Goal: Transaction & Acquisition: Purchase product/service

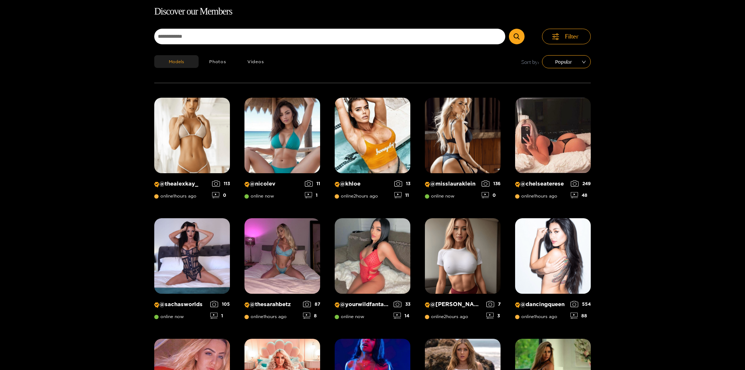
scroll to position [4, 0]
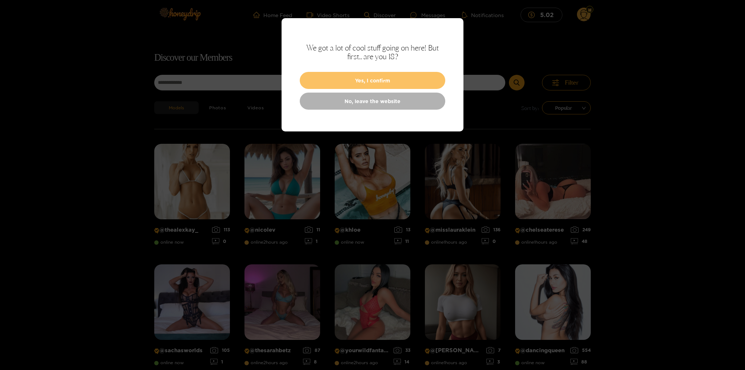
click at [396, 81] on button "Yes, I confirm" at bounding box center [372, 80] width 145 height 17
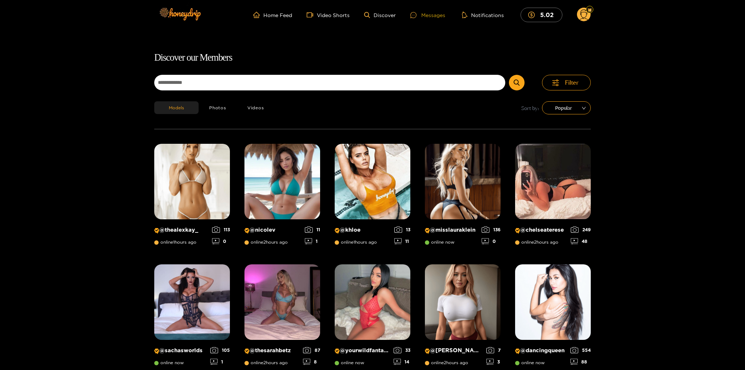
click at [433, 17] on div "Messages" at bounding box center [427, 15] width 35 height 8
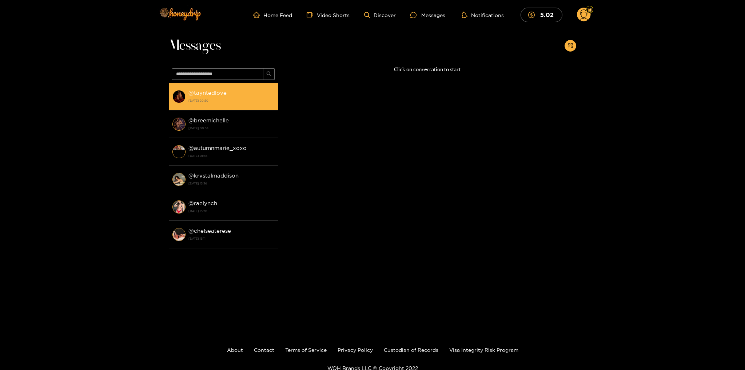
click at [237, 96] on div "@ tayntedlove [DATE] 20:50" at bounding box center [231, 96] width 86 height 16
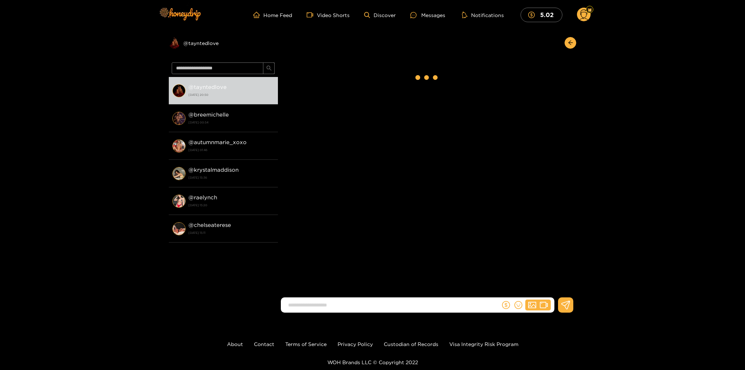
scroll to position [796, 0]
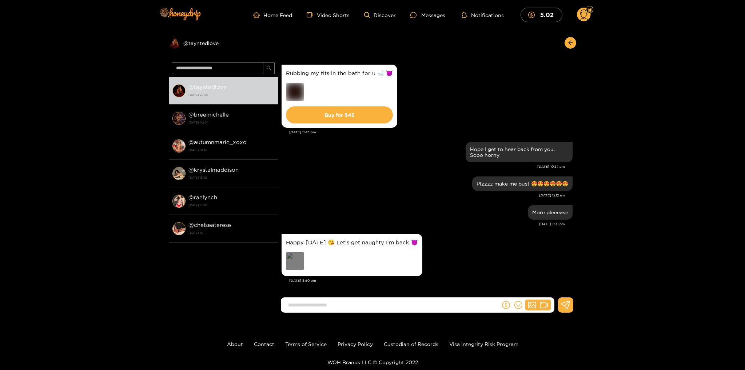
click at [296, 260] on div "Preview" at bounding box center [295, 261] width 18 height 18
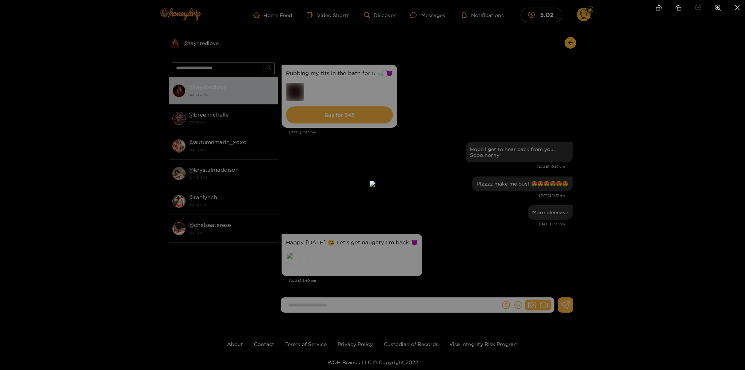
click at [646, 201] on div at bounding box center [372, 185] width 745 height 370
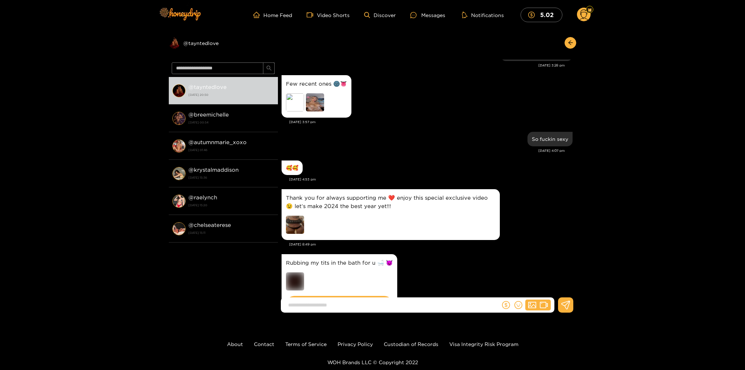
scroll to position [591, 0]
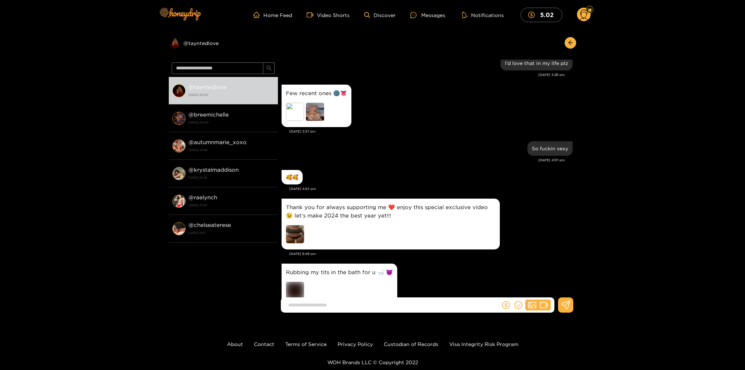
click at [340, 123] on div "Preview" at bounding box center [316, 113] width 61 height 20
click at [316, 118] on img at bounding box center [315, 112] width 18 height 18
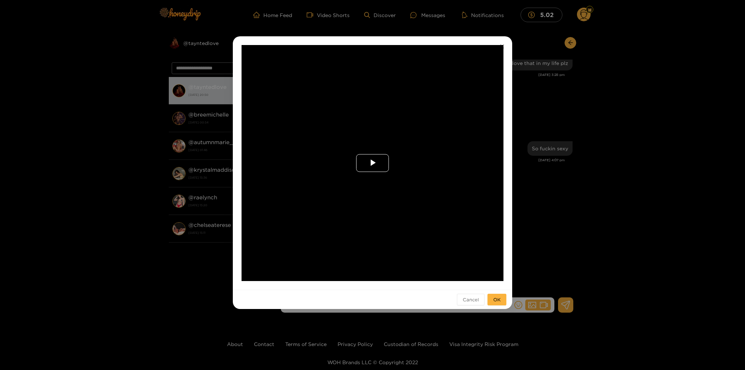
click at [372, 163] on span "Video Player" at bounding box center [372, 163] width 0 height 0
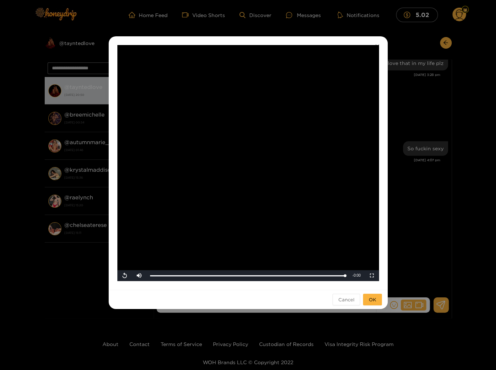
click at [468, 60] on div "**********" at bounding box center [248, 185] width 496 height 370
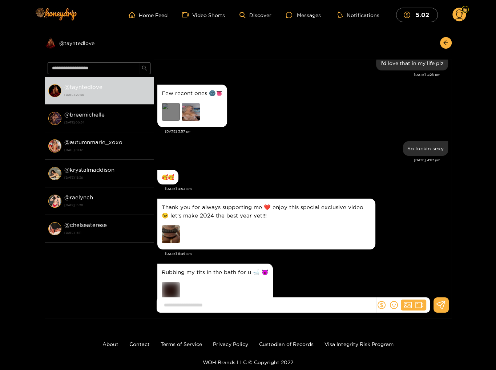
click at [174, 115] on div "Preview" at bounding box center [171, 112] width 18 height 18
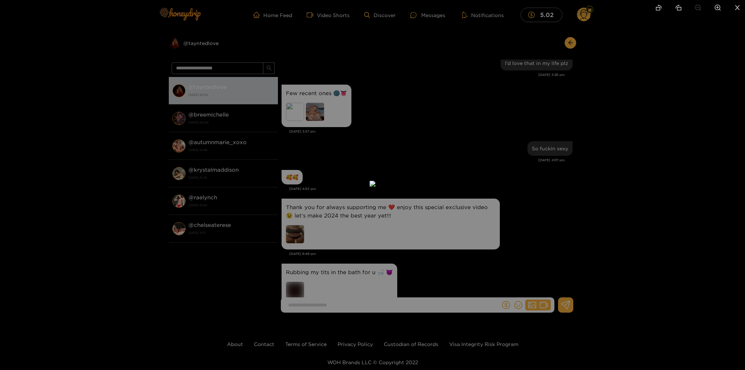
click at [638, 151] on div at bounding box center [372, 185] width 745 height 370
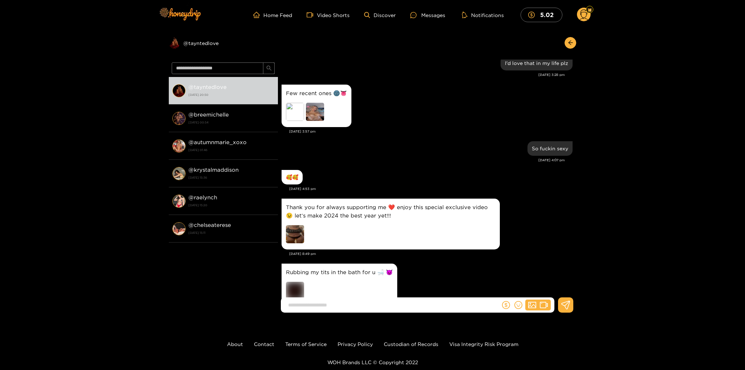
click at [313, 115] on img at bounding box center [315, 112] width 18 height 18
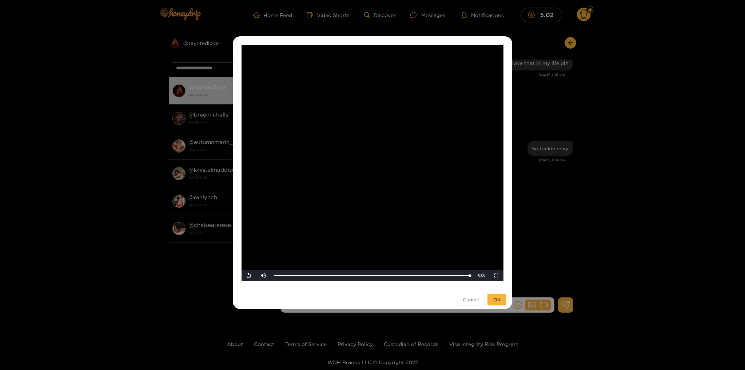
click at [373, 156] on video "Video Player" at bounding box center [372, 163] width 262 height 236
click at [586, 231] on div "**********" at bounding box center [372, 185] width 745 height 370
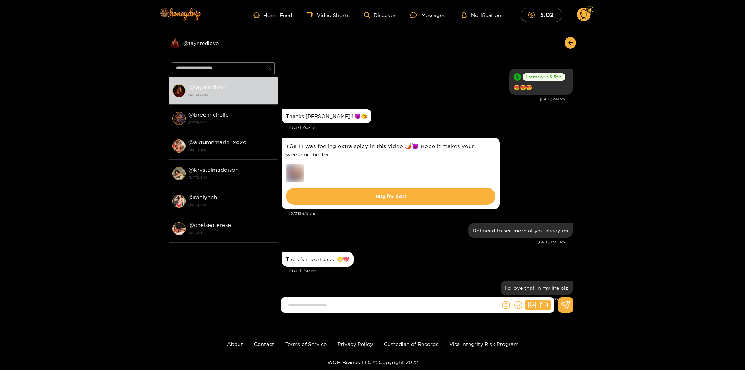
scroll to position [1305, 0]
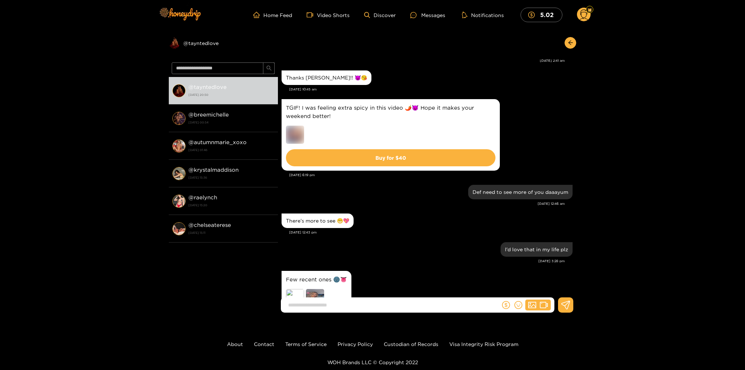
click at [295, 131] on img at bounding box center [295, 135] width 18 height 18
click at [198, 43] on div "Preview @ tayntedlove" at bounding box center [223, 43] width 109 height 12
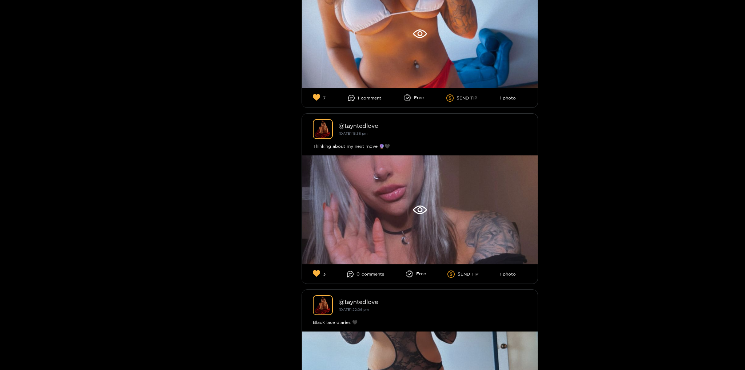
scroll to position [1356, 0]
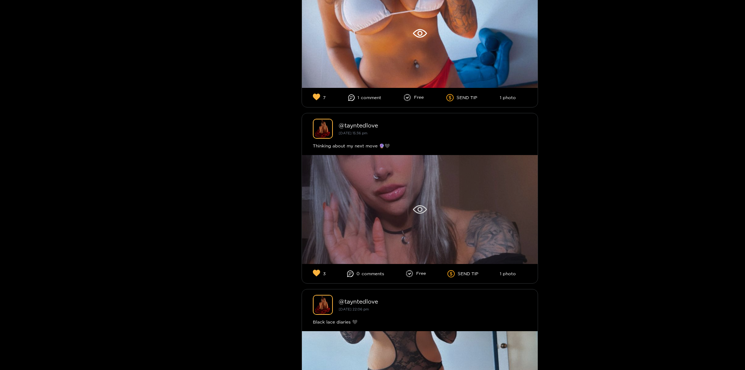
click at [438, 190] on div at bounding box center [420, 209] width 236 height 109
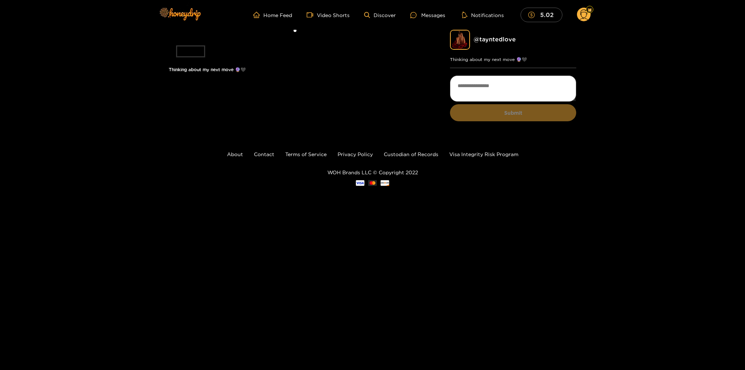
click at [534, 14] on icon "dollar" at bounding box center [531, 15] width 7 height 7
click at [429, 19] on div "Messages" at bounding box center [427, 15] width 35 height 8
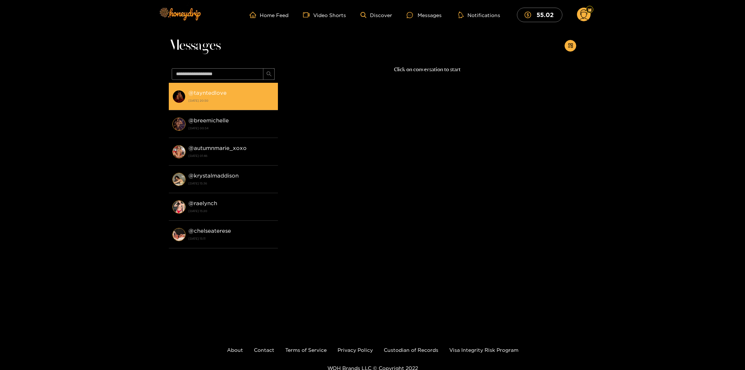
click at [219, 92] on strong "@ tayntedlove" at bounding box center [207, 93] width 38 height 6
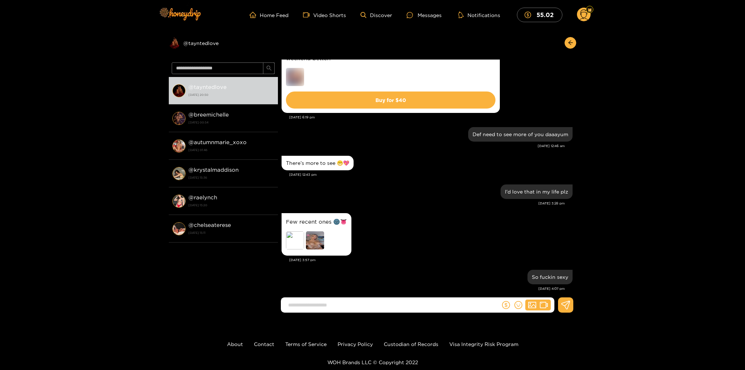
scroll to position [438, 0]
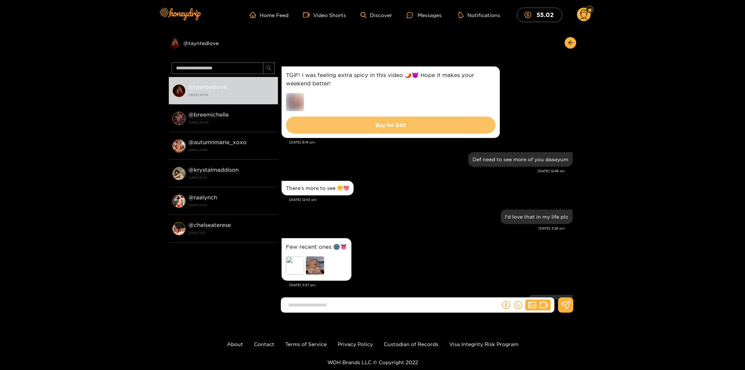
click at [406, 131] on button "Buy for $ 40" at bounding box center [390, 125] width 209 height 17
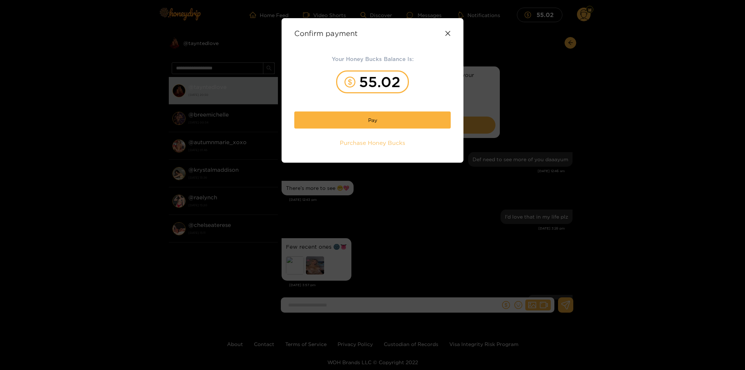
scroll to position [796, 0]
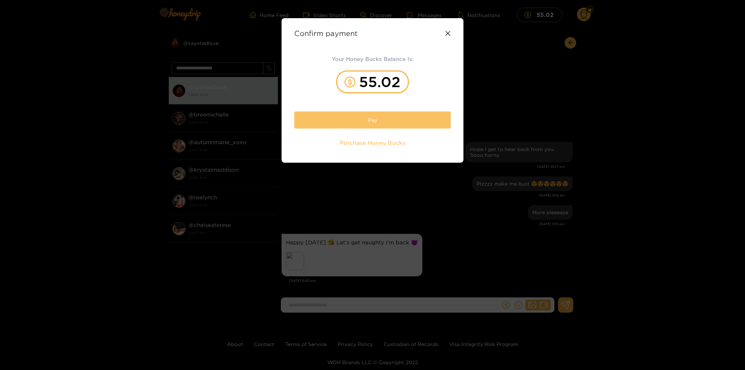
click at [374, 119] on button "Pay" at bounding box center [372, 120] width 156 height 17
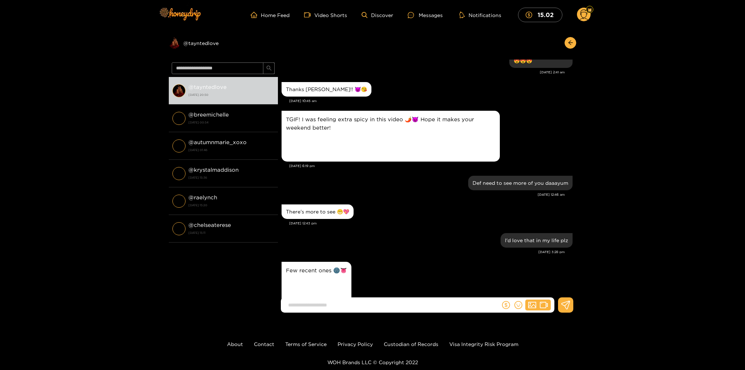
scroll to position [314, 0]
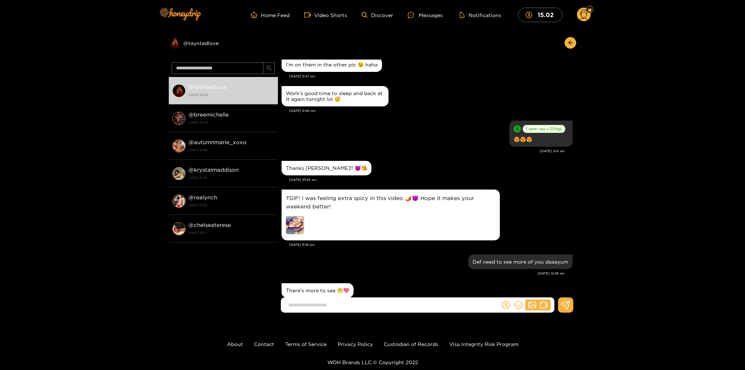
click at [299, 232] on img at bounding box center [295, 225] width 18 height 18
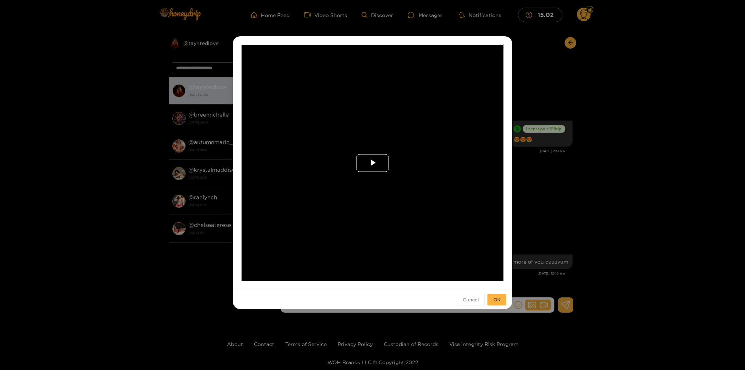
click at [372, 163] on span "Video Player" at bounding box center [372, 163] width 0 height 0
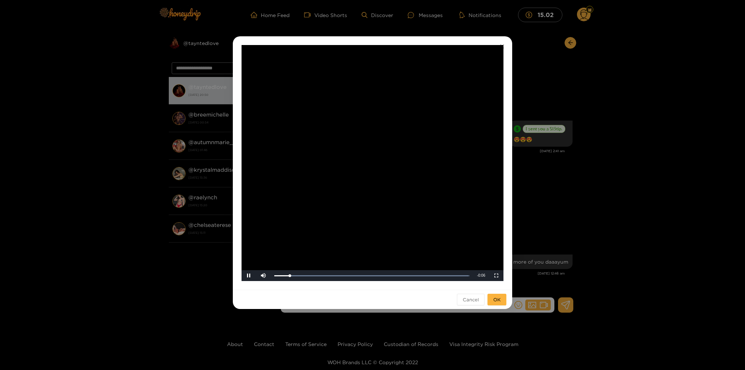
scroll to position [775, 0]
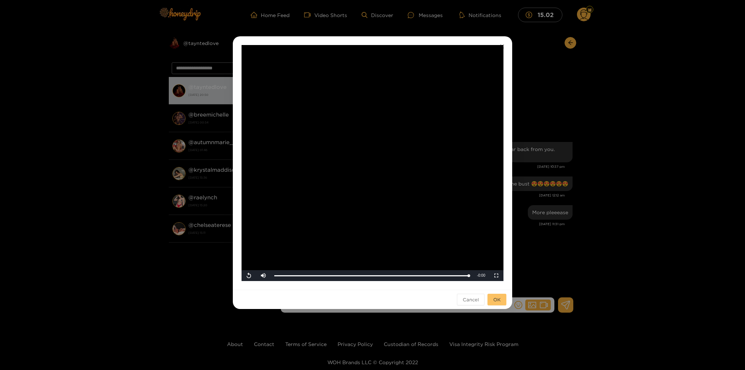
click at [494, 299] on span "OK" at bounding box center [496, 299] width 7 height 7
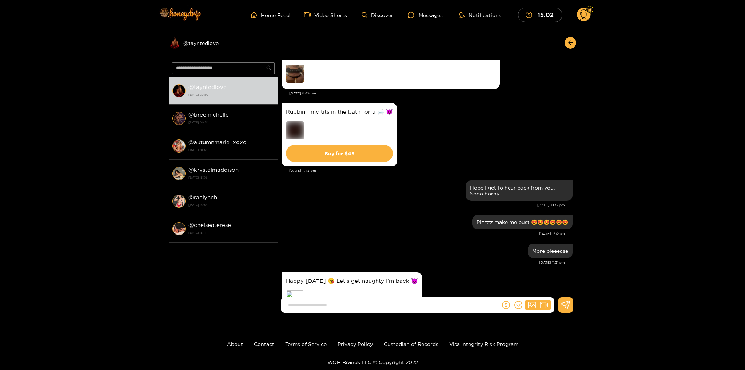
scroll to position [8992, 0]
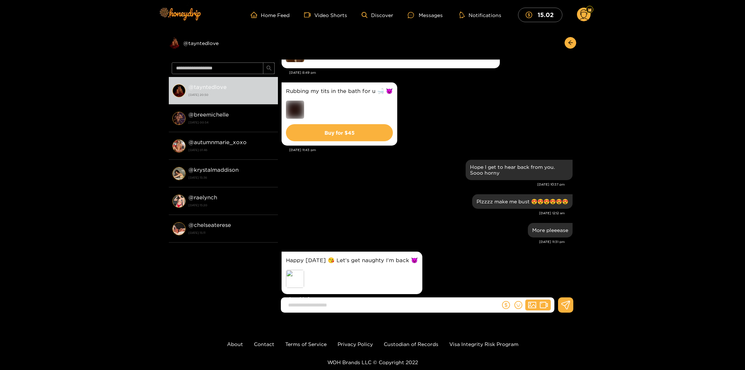
click at [298, 101] on img at bounding box center [295, 110] width 18 height 18
click at [359, 124] on button "Buy for $ 45" at bounding box center [339, 132] width 107 height 17
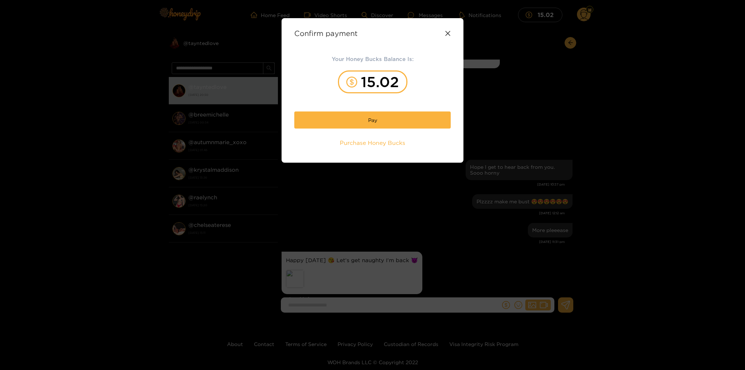
click at [448, 34] on icon at bounding box center [448, 34] width 6 height 6
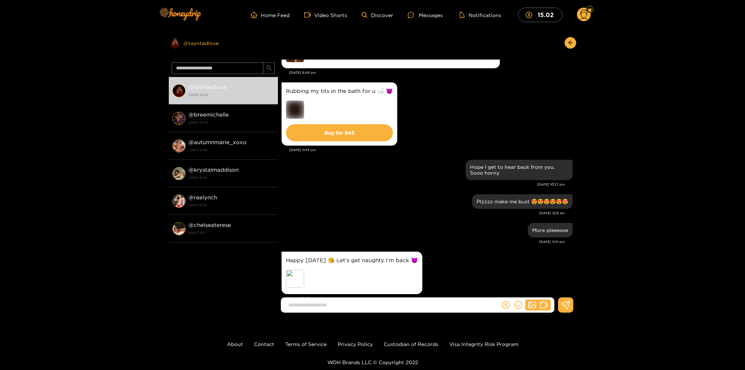
click at [226, 42] on div "Preview @ tayntedlove" at bounding box center [223, 43] width 109 height 12
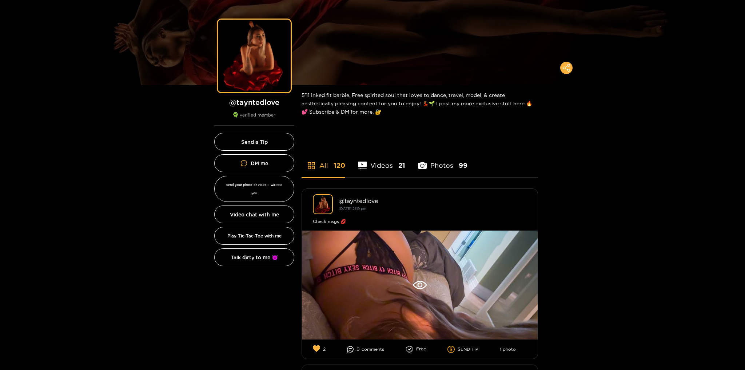
scroll to position [51, 0]
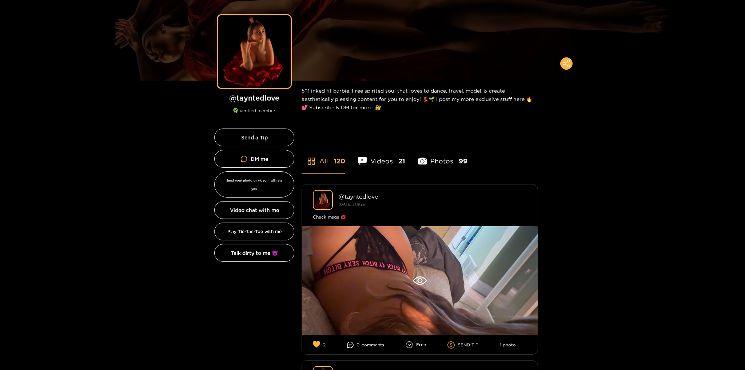
click at [395, 163] on li "Videos 21" at bounding box center [381, 156] width 47 height 33
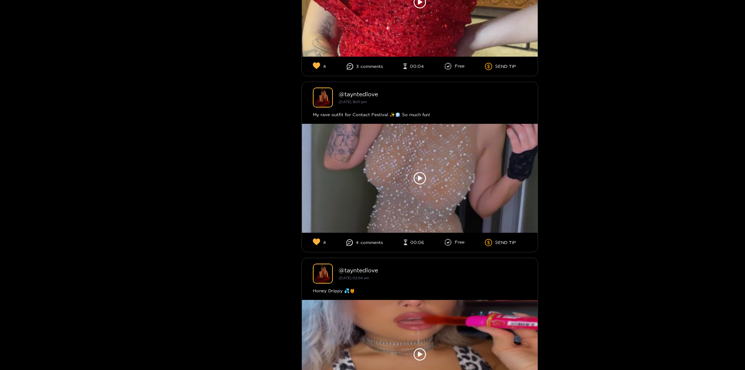
scroll to position [2372, 0]
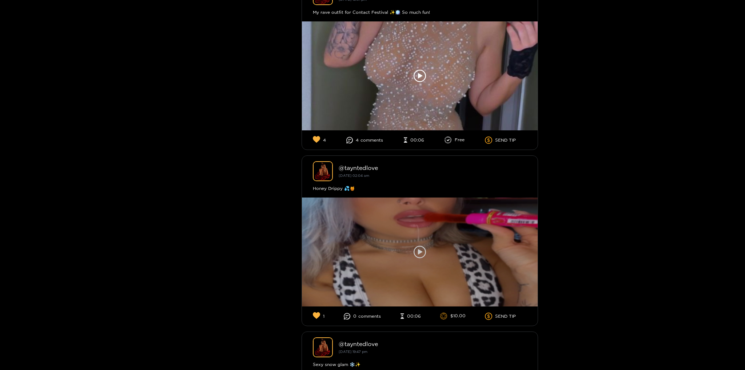
click at [419, 246] on icon at bounding box center [419, 252] width 12 height 12
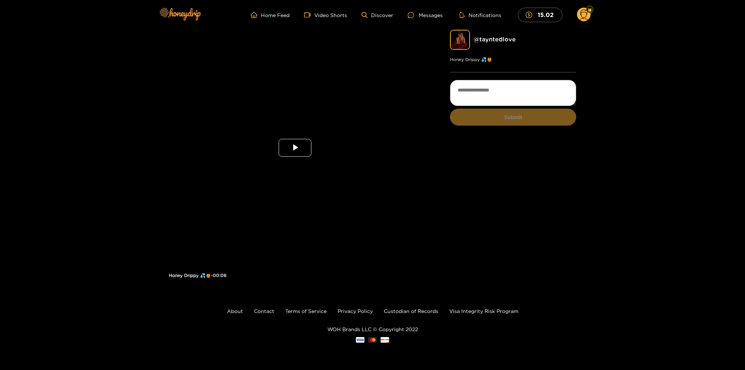
click at [295, 148] on span "Video Player" at bounding box center [295, 148] width 0 height 0
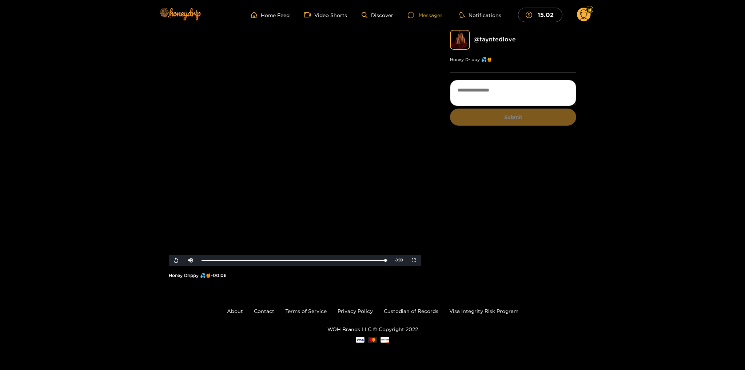
click at [429, 12] on div "Messages" at bounding box center [425, 15] width 35 height 8
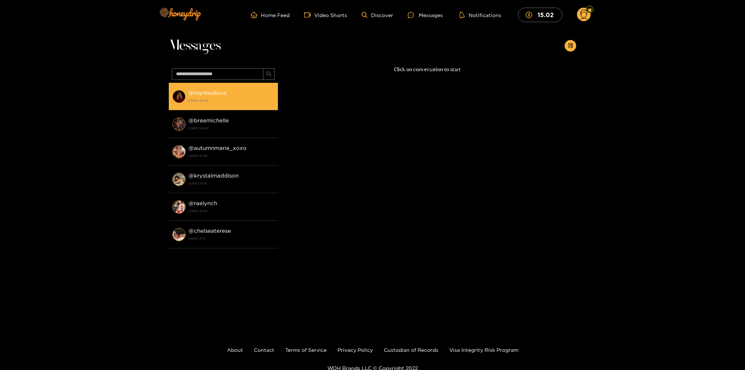
click at [232, 99] on strong "[DATE] 20:50" at bounding box center [231, 100] width 86 height 7
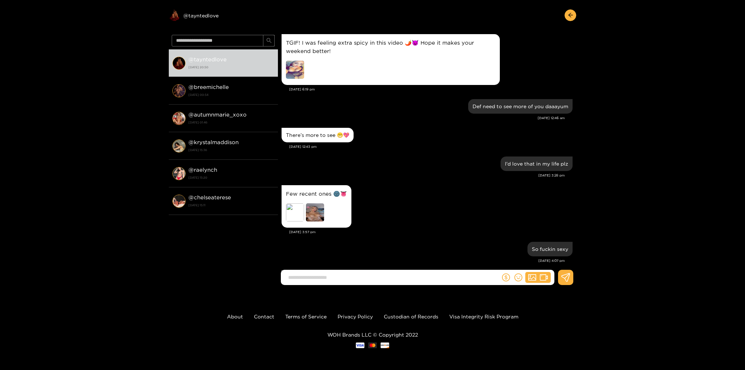
scroll to position [775, 0]
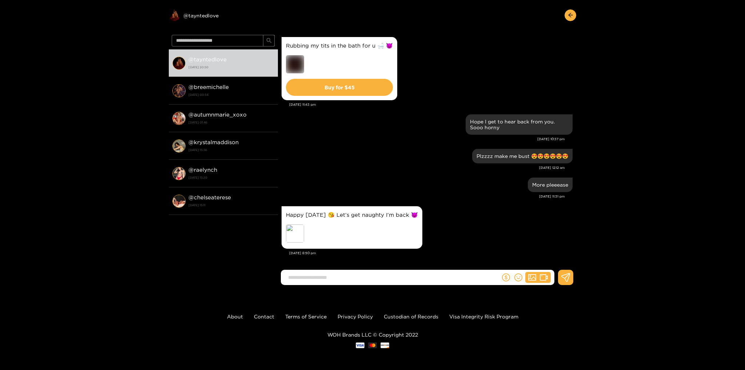
click at [390, 278] on input at bounding box center [392, 278] width 216 height 12
type input "**********"
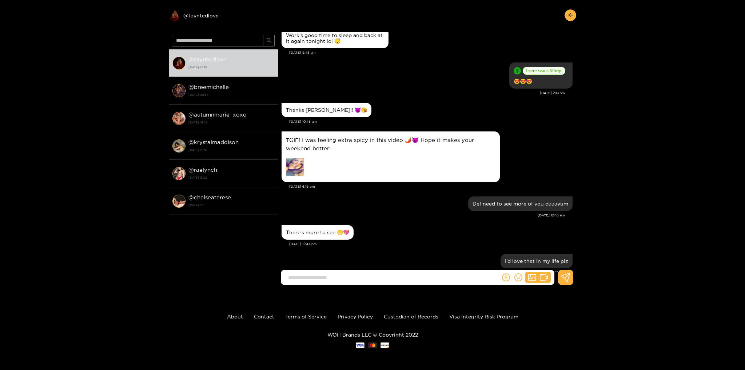
scroll to position [343, 0]
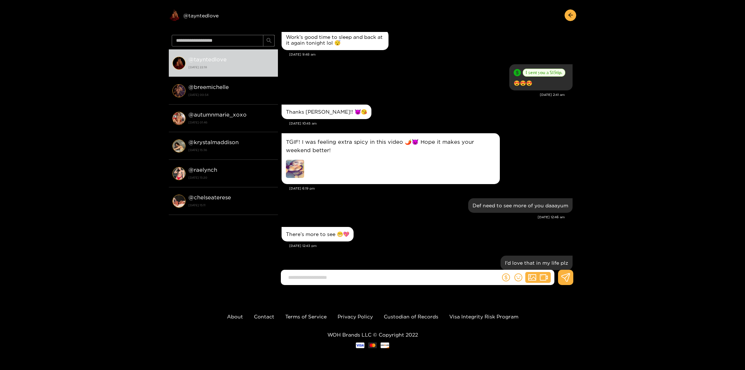
click at [296, 175] on img at bounding box center [295, 169] width 18 height 18
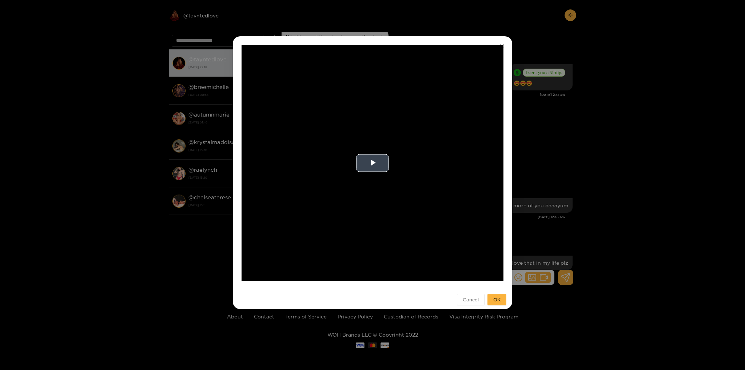
click at [368, 173] on video "Video Player" at bounding box center [372, 163] width 262 height 236
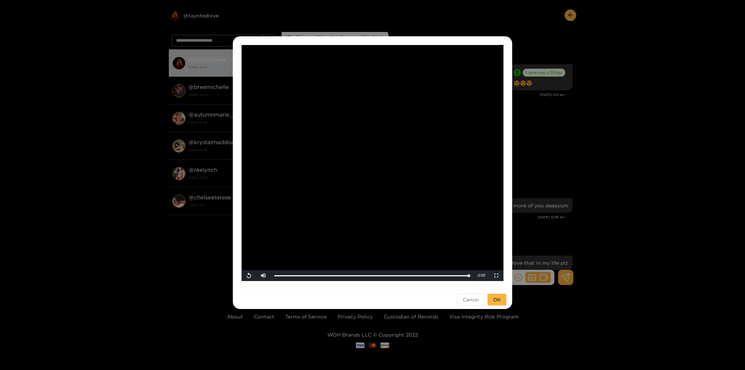
click at [546, 156] on div "**********" at bounding box center [372, 185] width 745 height 370
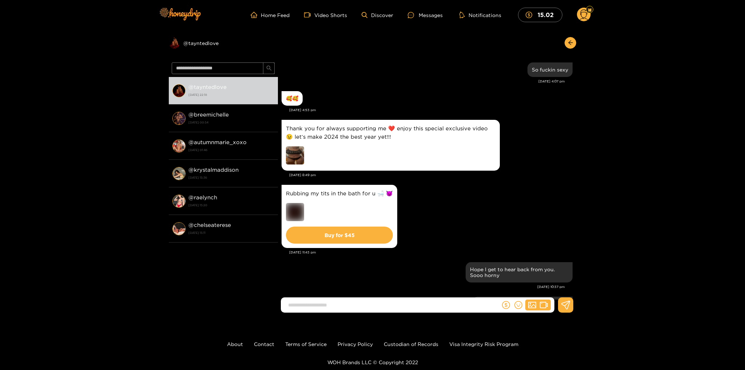
scroll to position [2406, 0]
click at [297, 153] on img at bounding box center [295, 155] width 18 height 18
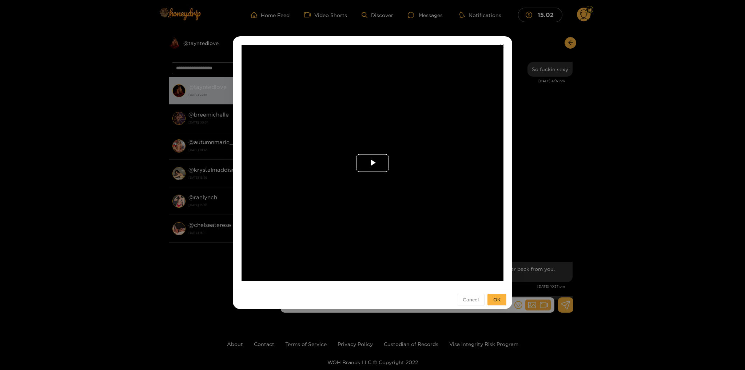
click at [372, 163] on span "Video Player" at bounding box center [372, 163] width 0 height 0
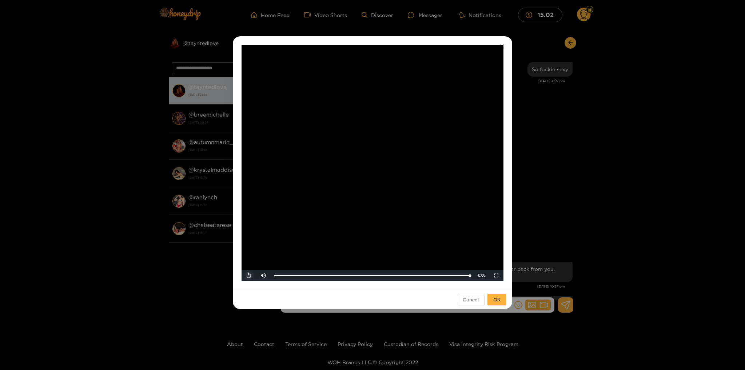
click at [249, 276] on span "Video Player" at bounding box center [249, 276] width 0 height 0
click at [611, 197] on div "**********" at bounding box center [372, 185] width 745 height 370
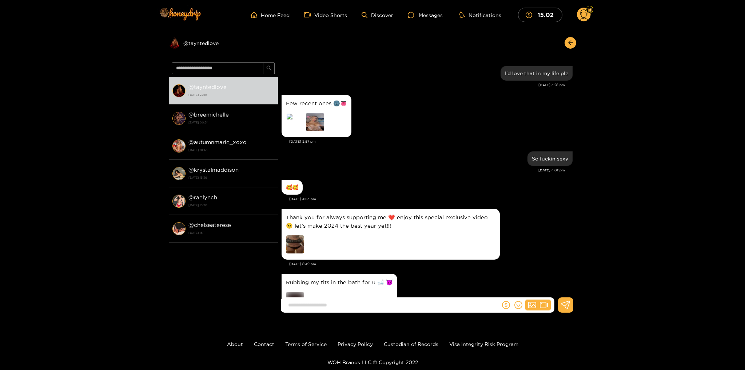
scroll to position [2226, 0]
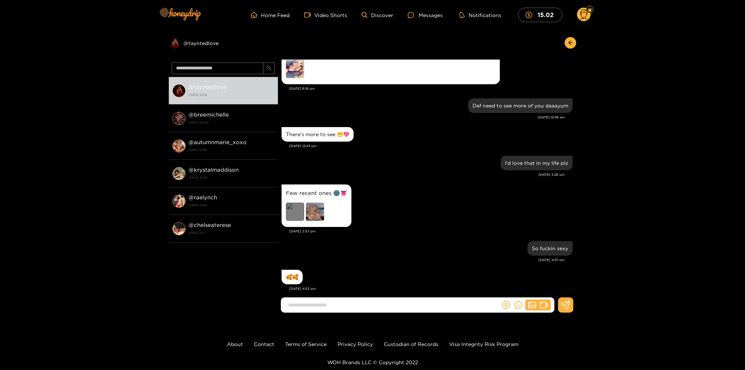
click at [292, 215] on div "Preview" at bounding box center [295, 212] width 18 height 18
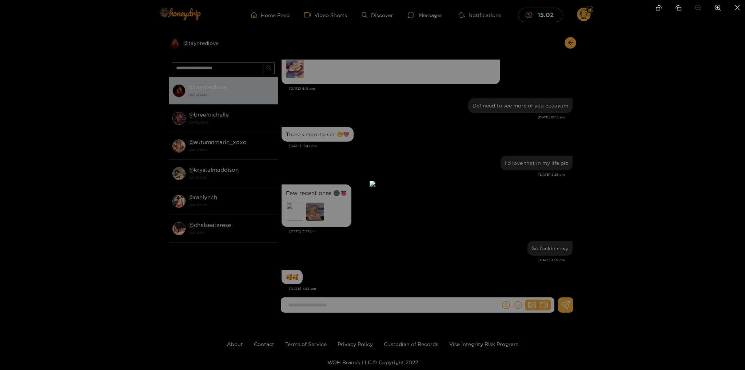
click at [662, 94] on div at bounding box center [372, 185] width 745 height 370
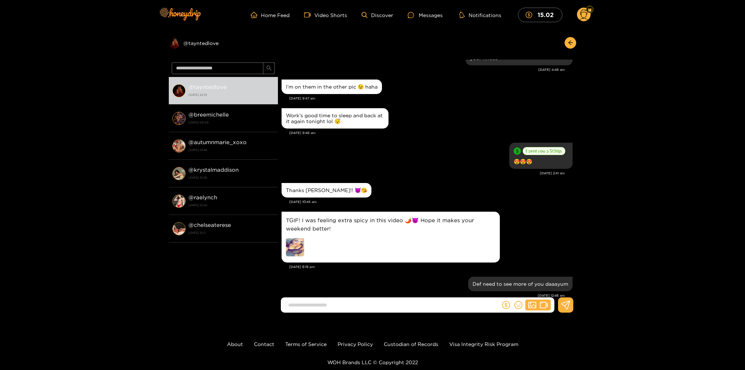
scroll to position [2047, 0]
click at [206, 41] on div "Preview @ tayntedlove" at bounding box center [223, 43] width 109 height 12
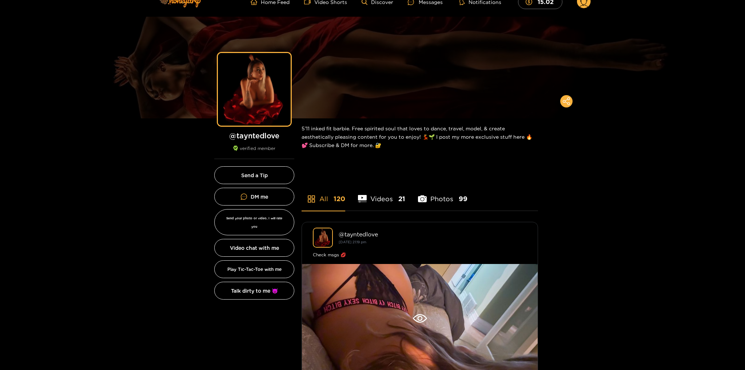
scroll to position [179, 0]
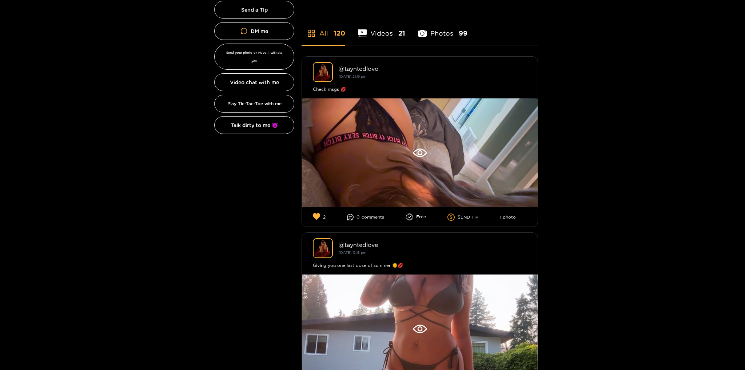
click at [436, 34] on li "Photos 99" at bounding box center [442, 28] width 49 height 33
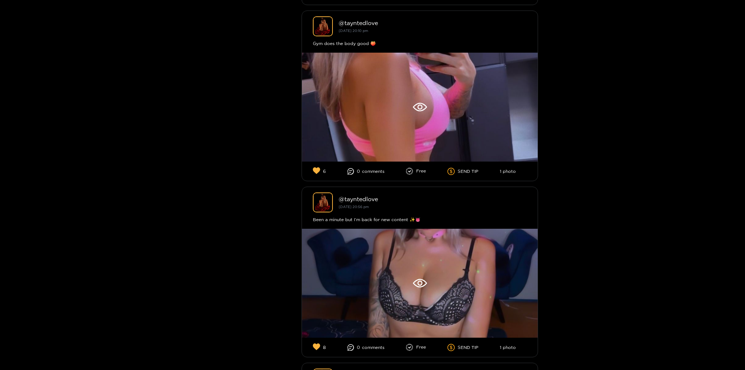
scroll to position [3590, 0]
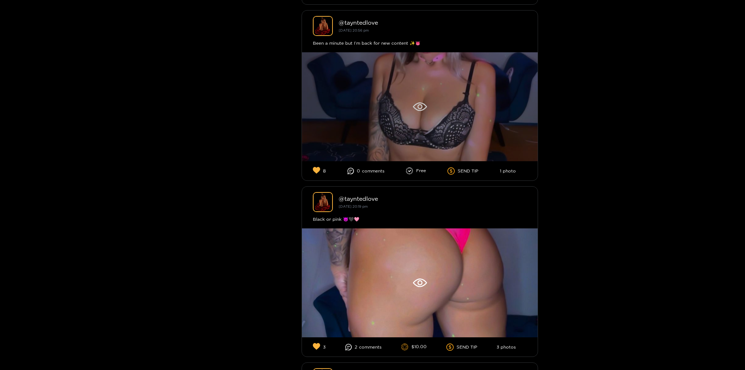
click at [453, 108] on div at bounding box center [420, 106] width 236 height 109
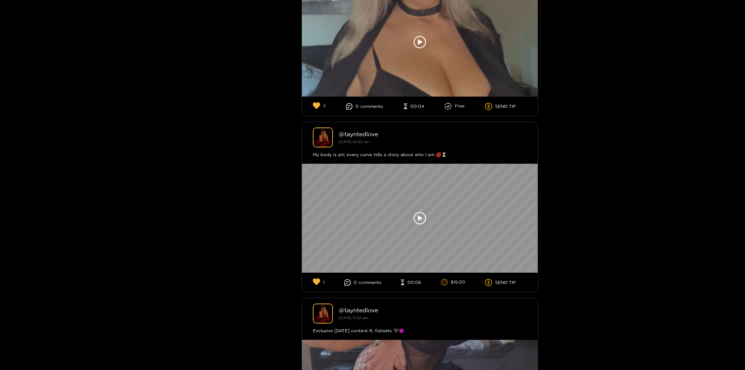
scroll to position [6500, 0]
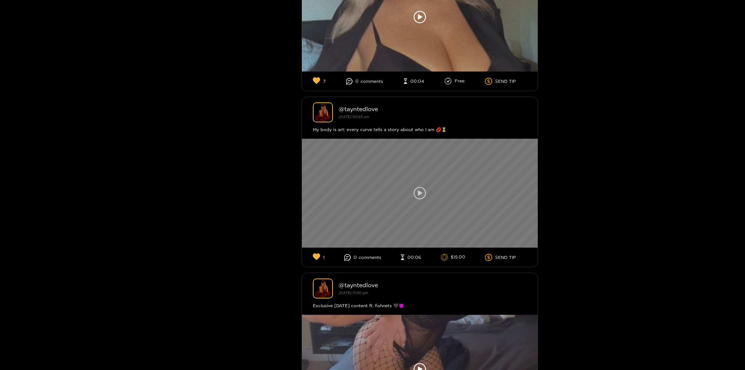
click at [425, 187] on icon at bounding box center [419, 193] width 12 height 12
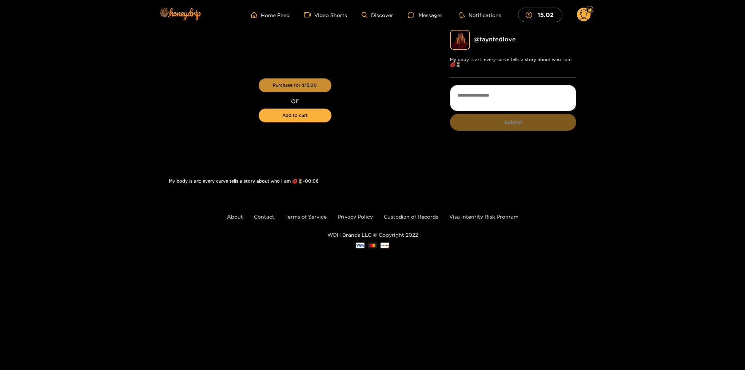
click at [316, 90] on button "Purchase for $ 15.00" at bounding box center [294, 86] width 73 height 14
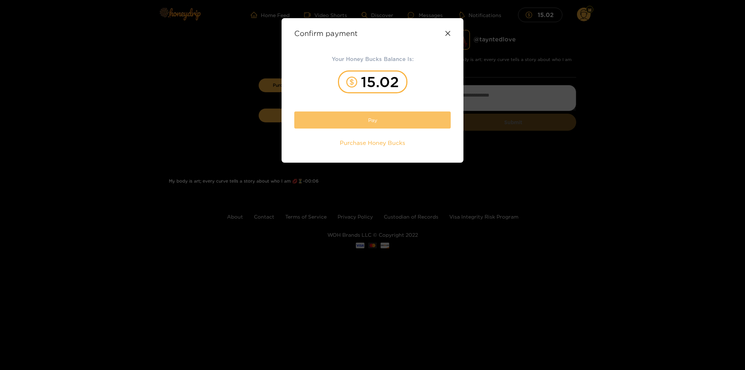
click at [396, 119] on button "Pay" at bounding box center [372, 120] width 156 height 17
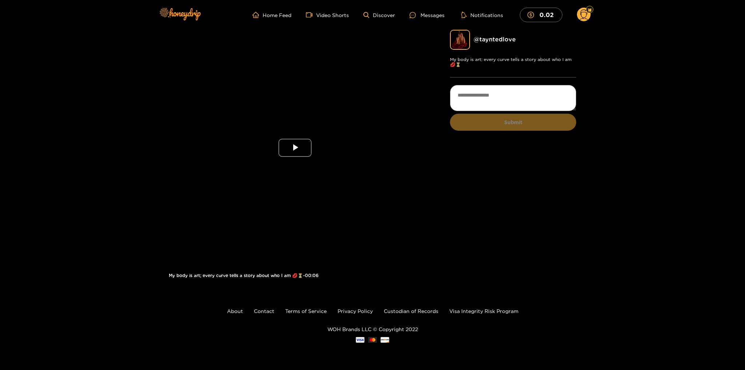
click at [295, 148] on span "Video Player" at bounding box center [295, 148] width 0 height 0
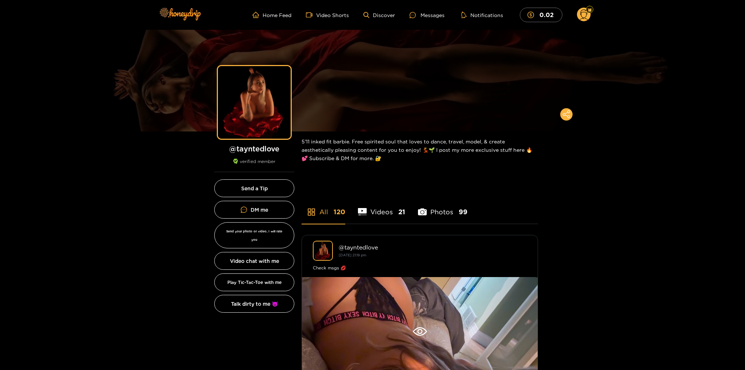
click at [428, 211] on li "Photos 99" at bounding box center [442, 207] width 49 height 33
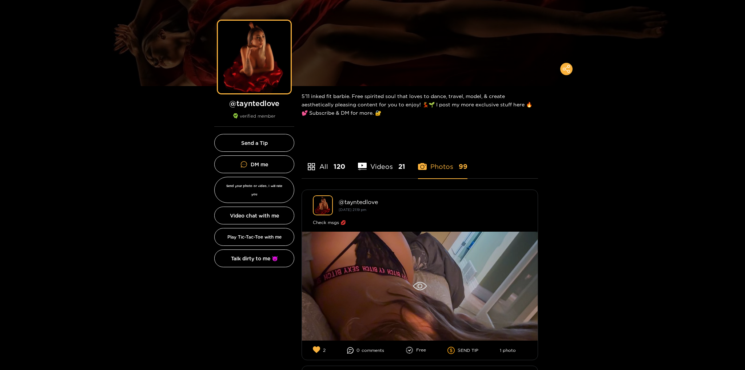
scroll to position [25, 0]
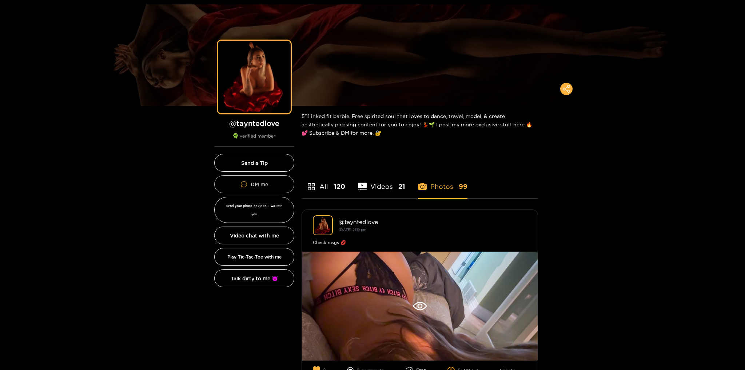
click at [273, 182] on link "DM me" at bounding box center [254, 185] width 80 height 18
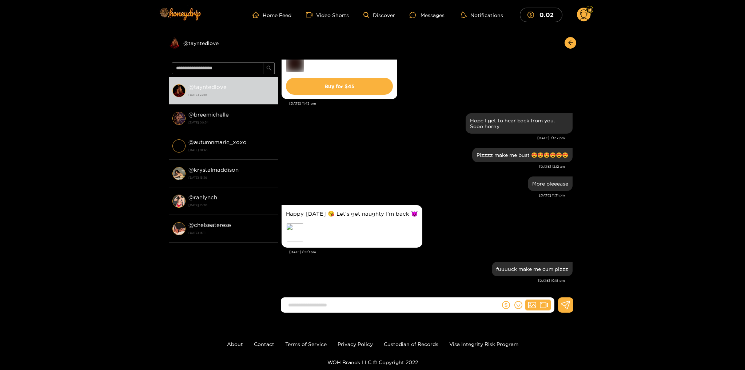
scroll to position [775, 0]
click at [297, 236] on div "Preview" at bounding box center [295, 233] width 18 height 18
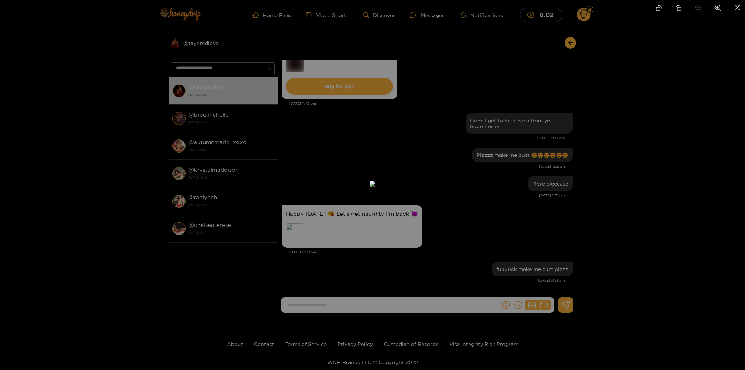
click at [635, 197] on div at bounding box center [372, 185] width 745 height 370
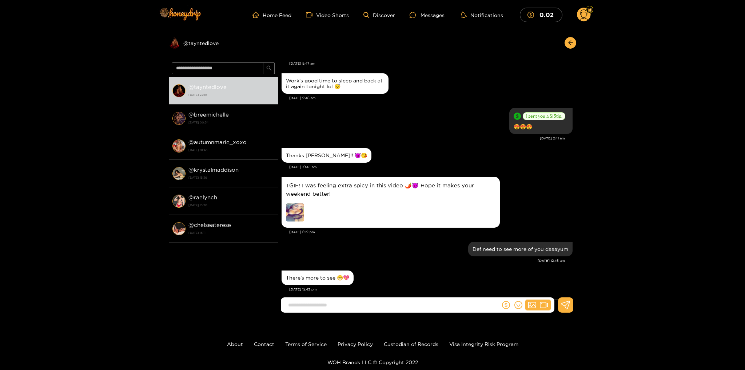
scroll to position [289, 0]
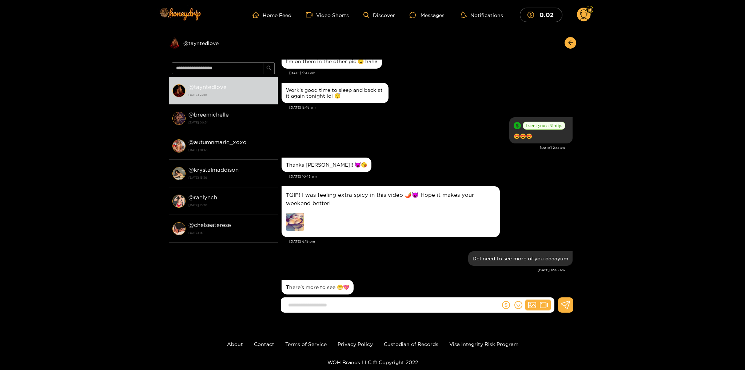
click at [302, 224] on img at bounding box center [295, 222] width 18 height 18
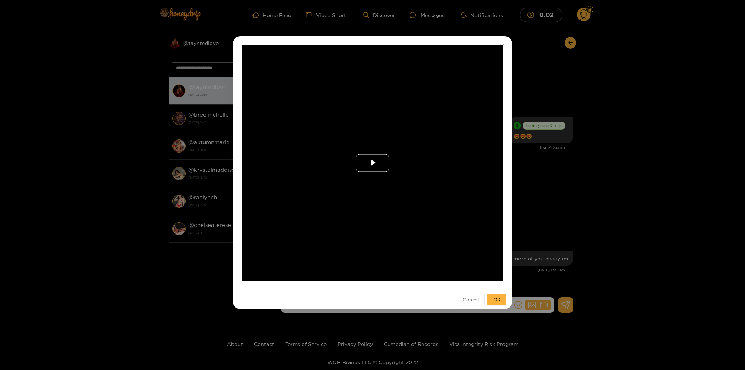
click at [372, 163] on span "Video Player" at bounding box center [372, 163] width 0 height 0
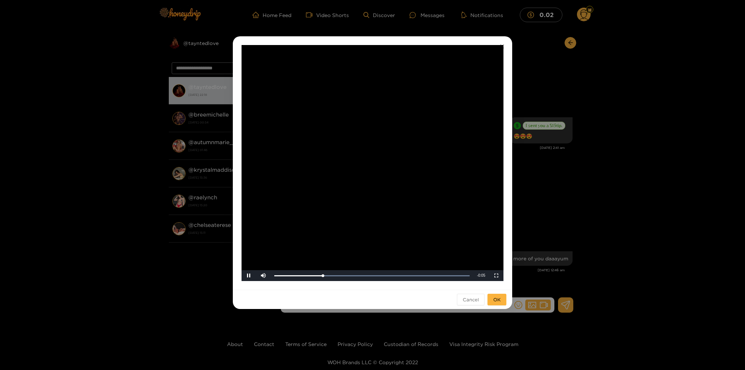
click at [599, 220] on div "**********" at bounding box center [372, 185] width 745 height 370
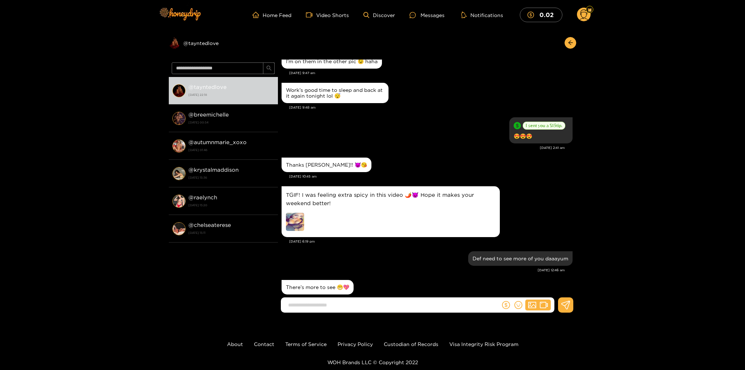
click at [297, 226] on img at bounding box center [295, 222] width 18 height 18
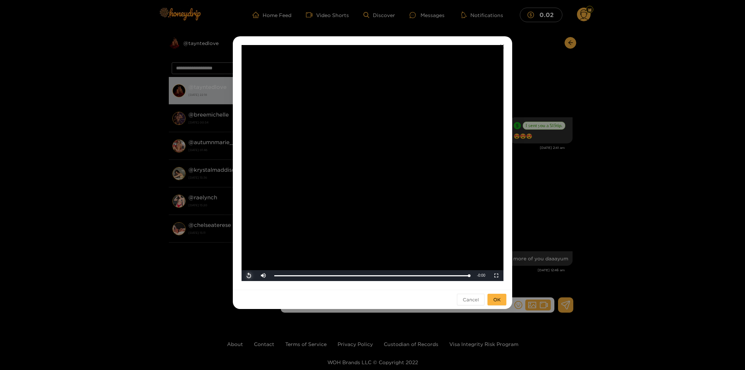
drag, startPoint x: 246, startPoint y: 275, endPoint x: 274, endPoint y: 267, distance: 29.1
click at [249, 276] on span "Video Player" at bounding box center [249, 276] width 0 height 0
click at [633, 143] on div "**********" at bounding box center [372, 185] width 745 height 370
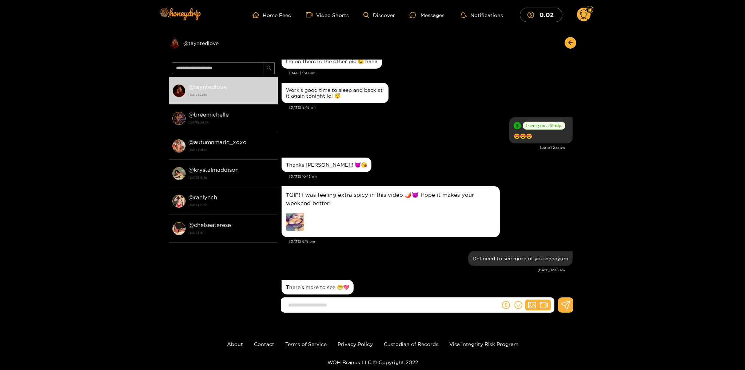
click at [302, 231] on img at bounding box center [295, 222] width 18 height 18
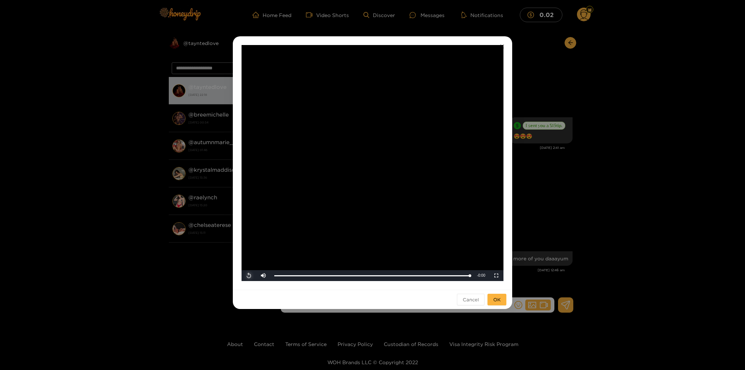
click at [249, 276] on span "Video Player" at bounding box center [249, 276] width 0 height 0
click at [626, 230] on div "**********" at bounding box center [372, 185] width 745 height 370
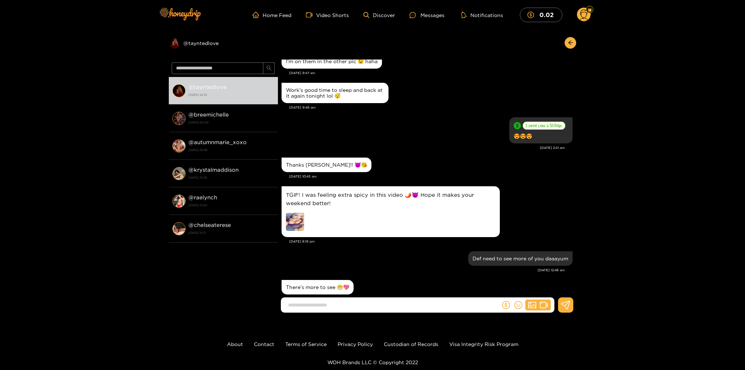
click at [294, 230] on img at bounding box center [295, 222] width 18 height 18
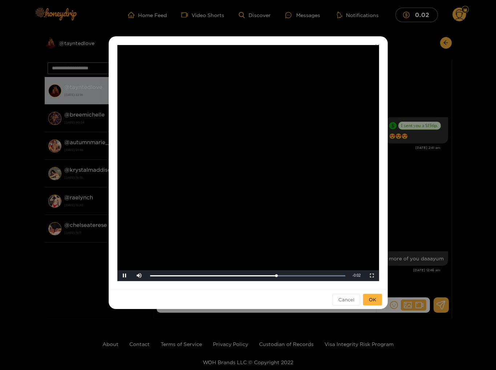
click at [482, 180] on div "**********" at bounding box center [248, 185] width 496 height 370
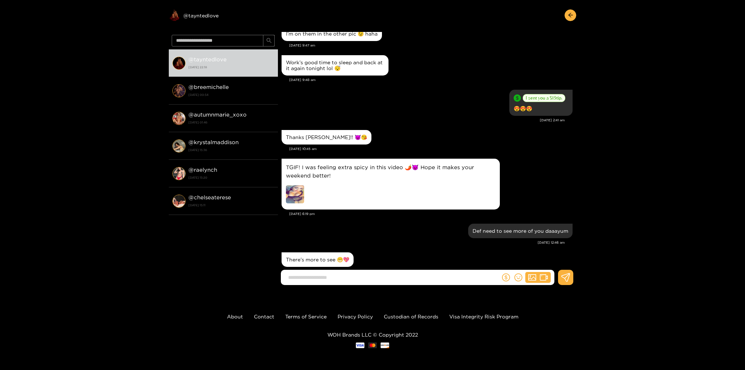
click at [297, 202] on img at bounding box center [295, 194] width 18 height 18
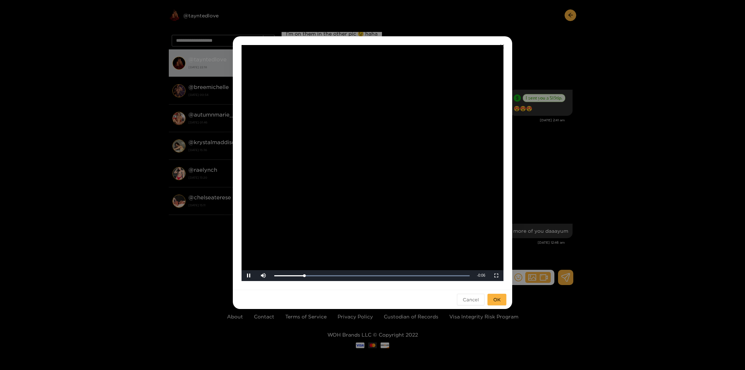
click at [621, 170] on div "**********" at bounding box center [372, 185] width 745 height 370
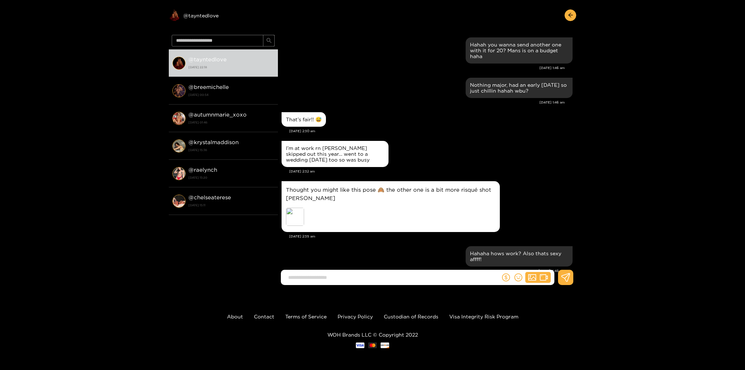
scroll to position [0, 0]
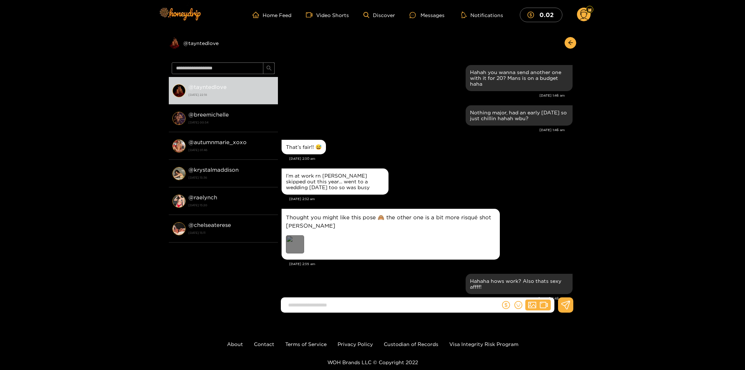
click at [296, 249] on div "Preview" at bounding box center [295, 245] width 18 height 18
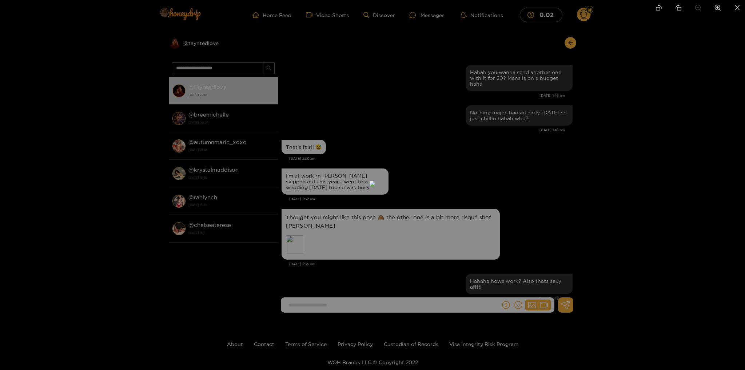
click at [642, 216] on div at bounding box center [372, 185] width 745 height 370
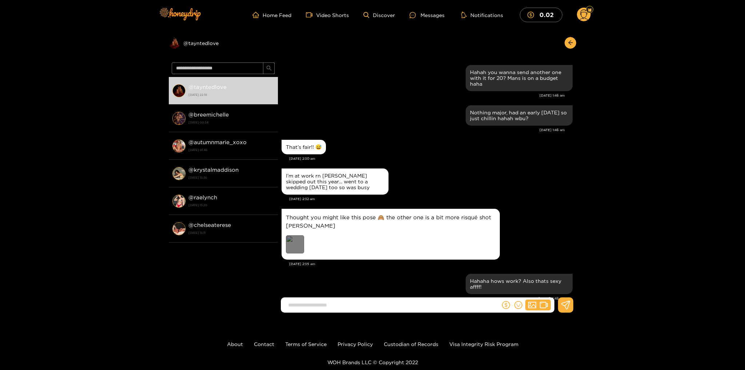
click at [296, 250] on div "Preview" at bounding box center [295, 245] width 18 height 18
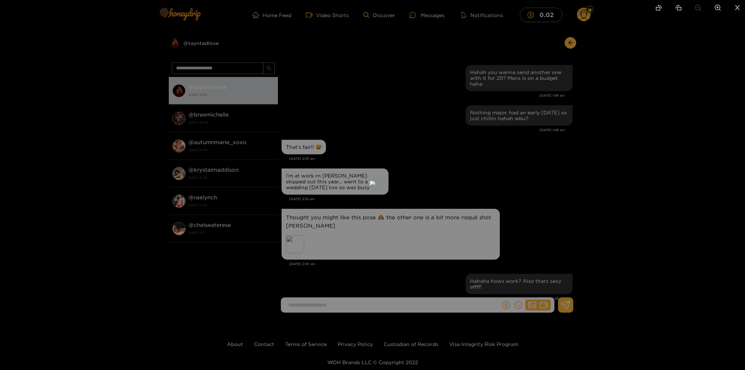
click at [619, 197] on div at bounding box center [372, 185] width 745 height 370
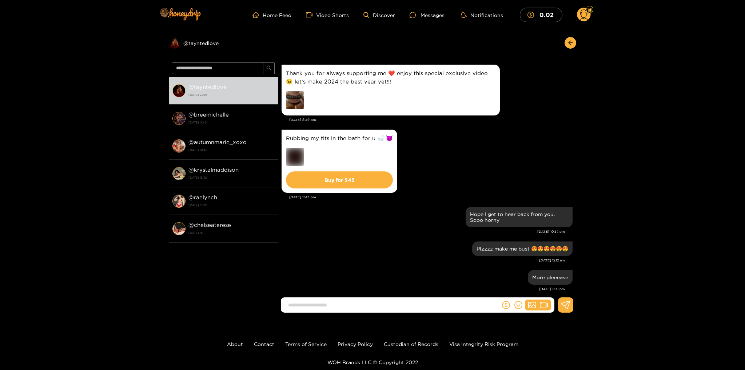
scroll to position [691, 0]
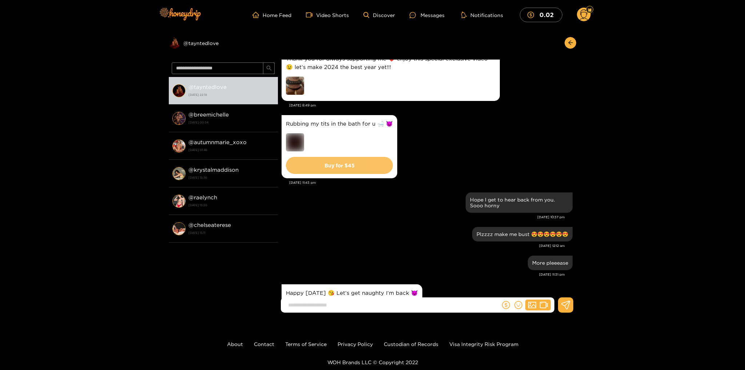
click at [356, 169] on button "Buy for $ 45" at bounding box center [339, 165] width 107 height 17
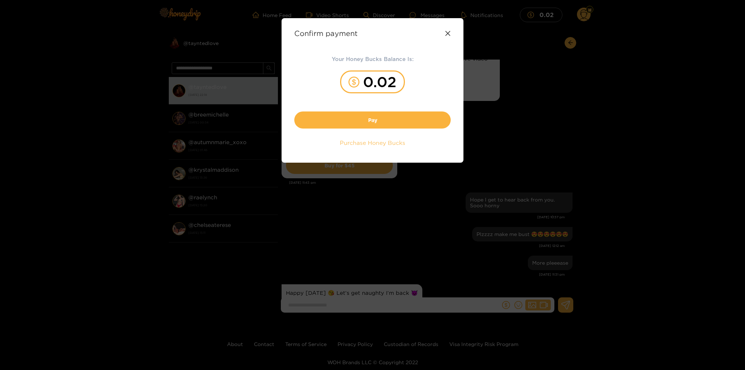
drag, startPoint x: 385, startPoint y: 122, endPoint x: 387, endPoint y: 148, distance: 25.9
click at [386, 149] on div "Your Honey Bucks Balance Is: 0.02 Pay Purchase Honey Bucks" at bounding box center [372, 102] width 156 height 95
click at [388, 146] on span "Purchase Honey Bucks" at bounding box center [372, 143] width 65 height 8
click at [450, 33] on icon at bounding box center [448, 34] width 6 height 6
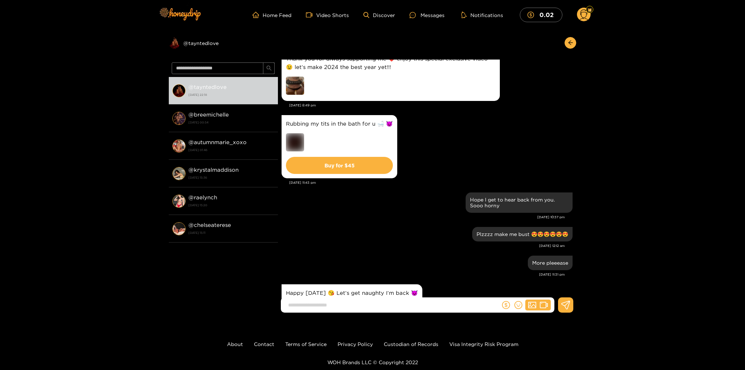
click at [294, 145] on img at bounding box center [295, 142] width 18 height 18
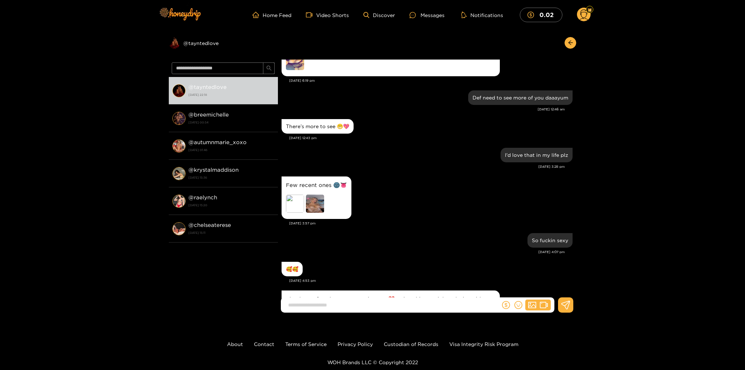
scroll to position [409, 0]
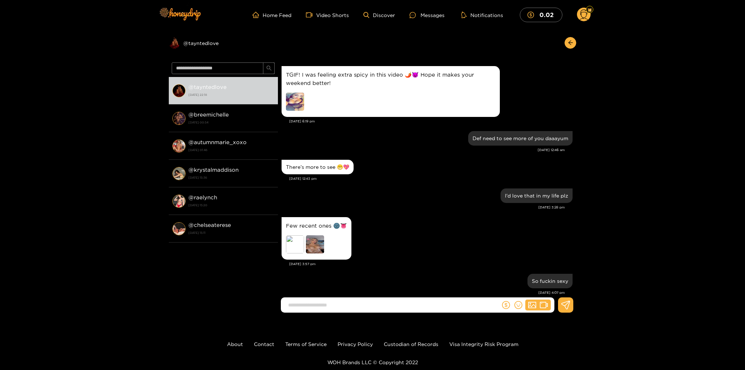
click at [299, 104] on img at bounding box center [295, 102] width 18 height 18
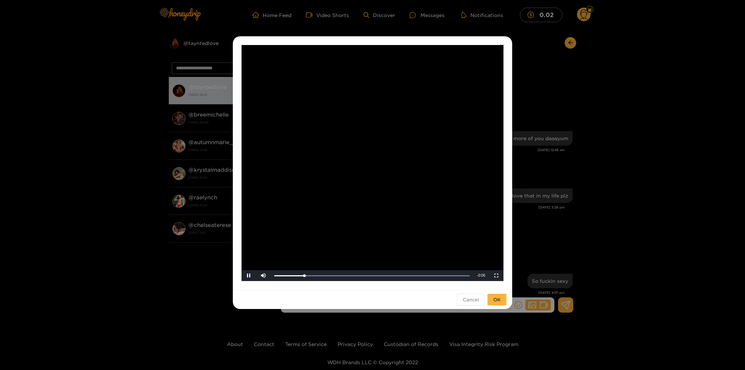
click at [471, 236] on video "Video Player" at bounding box center [372, 163] width 262 height 236
click at [496, 276] on span "Video Player" at bounding box center [496, 276] width 0 height 0
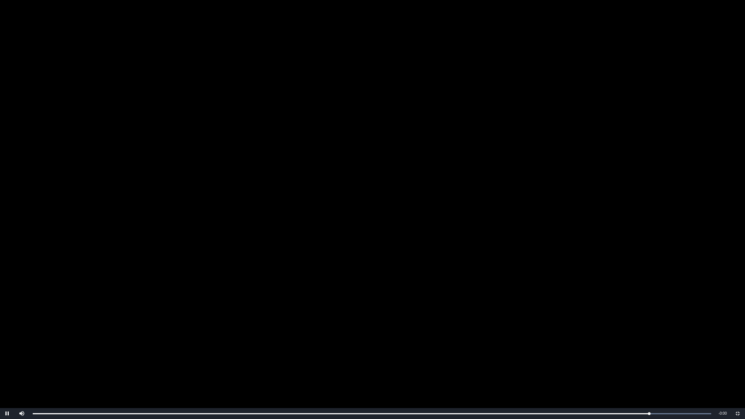
click at [738, 168] on video "Video Player" at bounding box center [372, 209] width 745 height 419
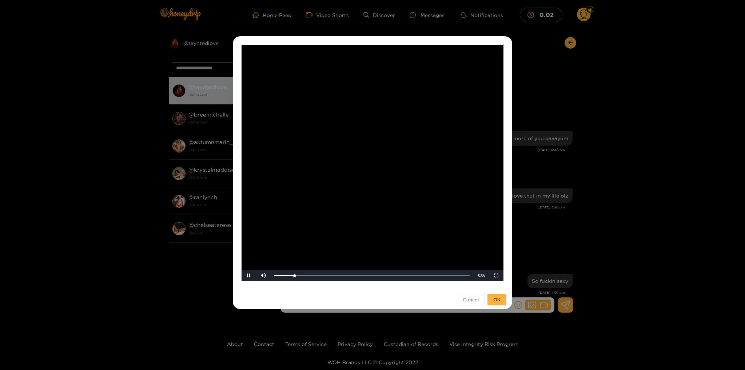
click at [610, 34] on div "**********" at bounding box center [372, 185] width 745 height 370
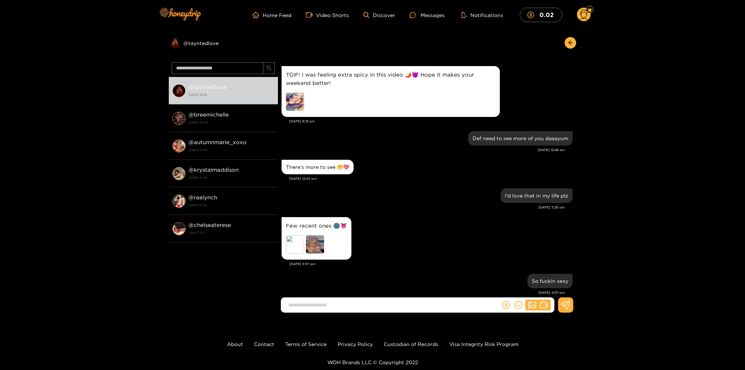
click at [583, 20] on circle at bounding box center [584, 15] width 14 height 14
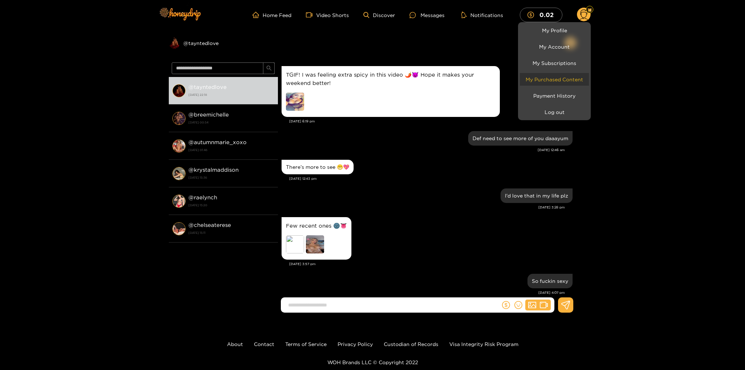
click at [561, 75] on link "My Purchased Content" at bounding box center [553, 79] width 69 height 13
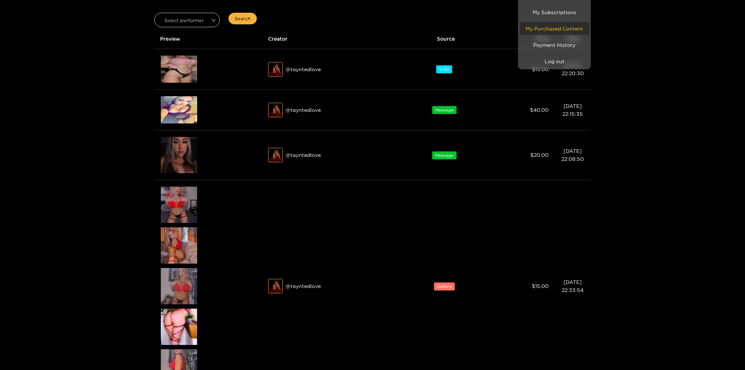
scroll to position [153, 0]
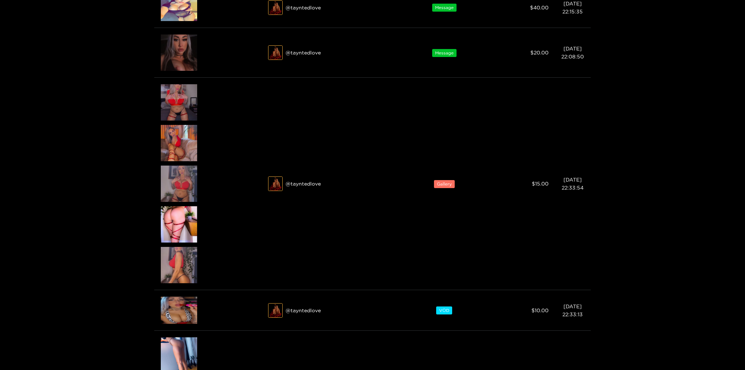
click at [177, 224] on div at bounding box center [372, 185] width 745 height 370
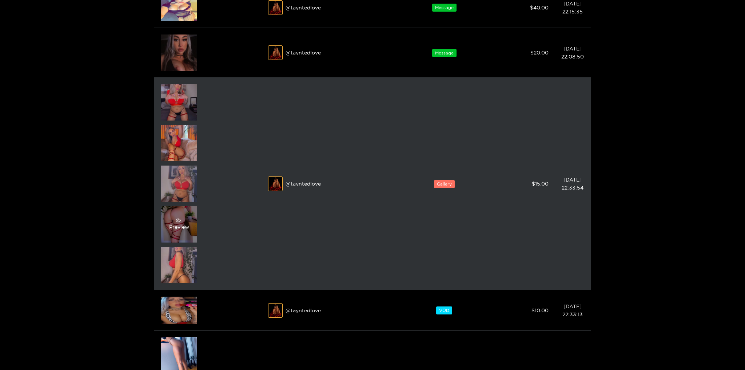
click at [174, 224] on div "Preview" at bounding box center [179, 224] width 20 height 13
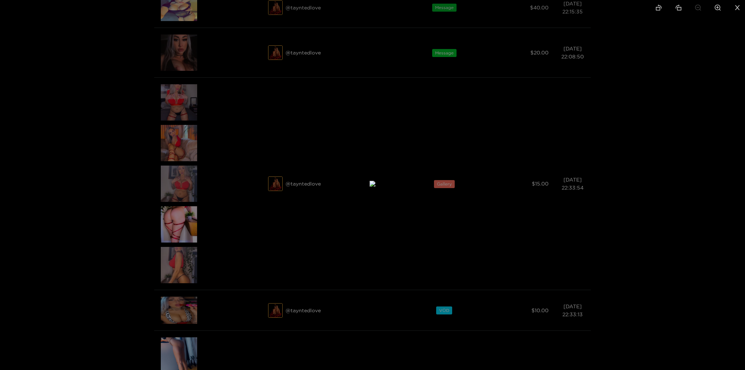
click at [657, 193] on div at bounding box center [372, 185] width 745 height 370
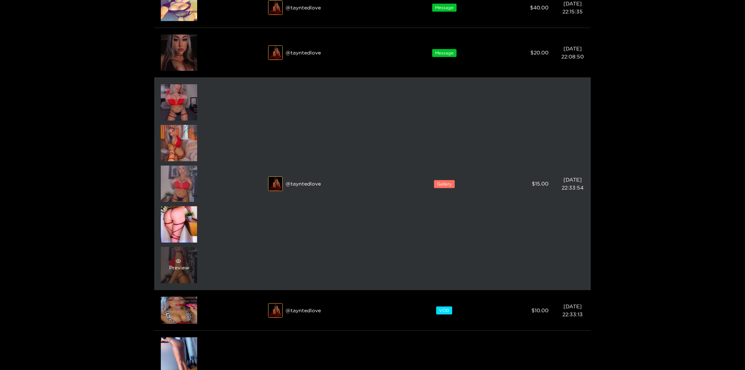
click at [184, 265] on div "Preview" at bounding box center [179, 265] width 20 height 13
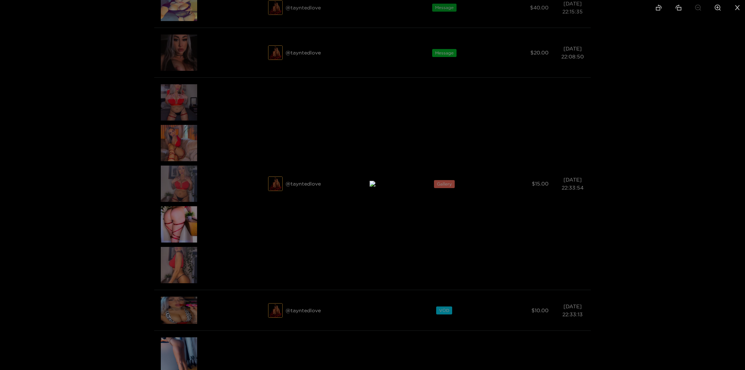
click at [375, 187] on img at bounding box center [372, 184] width 6 height 6
click at [626, 167] on div at bounding box center [372, 185] width 745 height 370
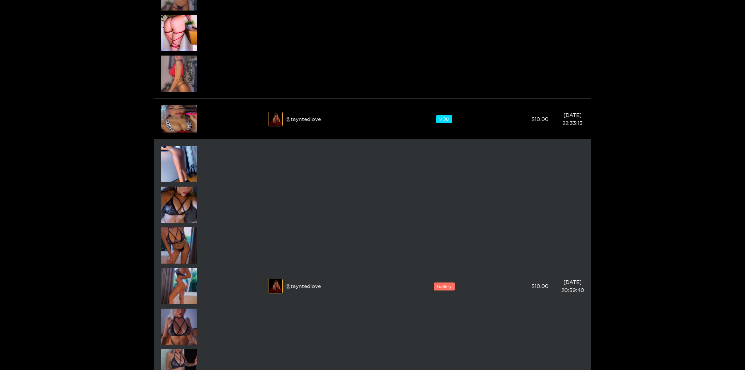
scroll to position [358, 0]
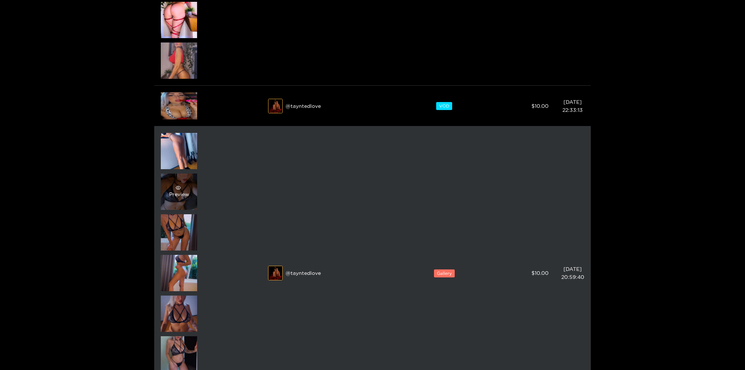
click at [182, 192] on div "Preview" at bounding box center [179, 191] width 20 height 13
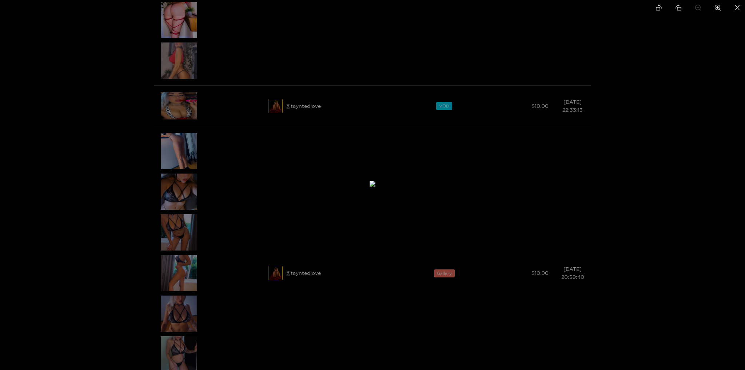
click at [655, 204] on div at bounding box center [372, 185] width 745 height 370
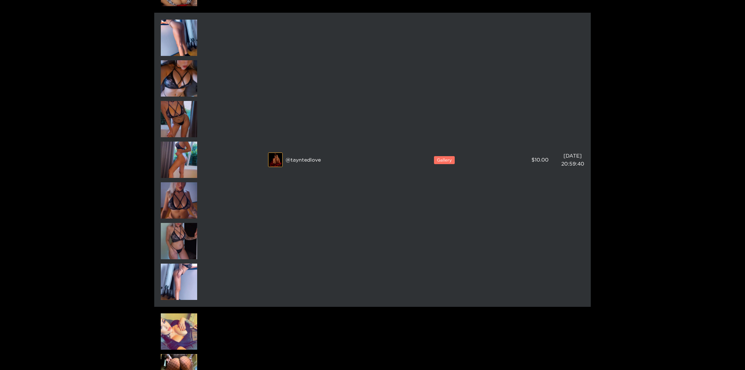
scroll to position [486, 0]
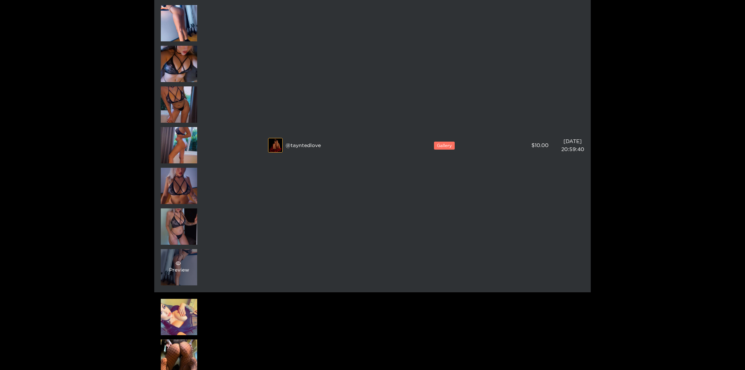
click at [191, 256] on div "Preview" at bounding box center [179, 267] width 36 height 36
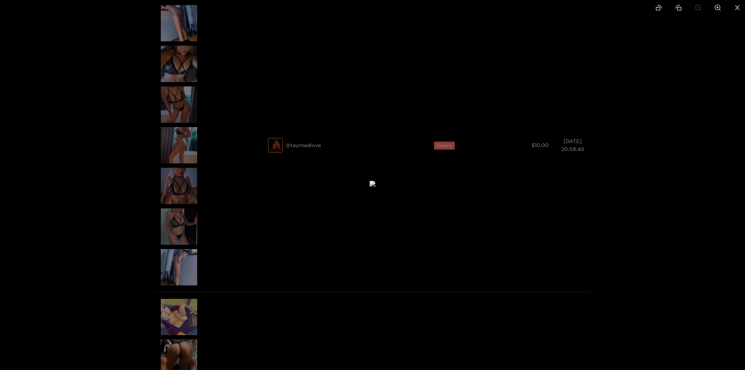
click at [642, 182] on div at bounding box center [372, 185] width 745 height 370
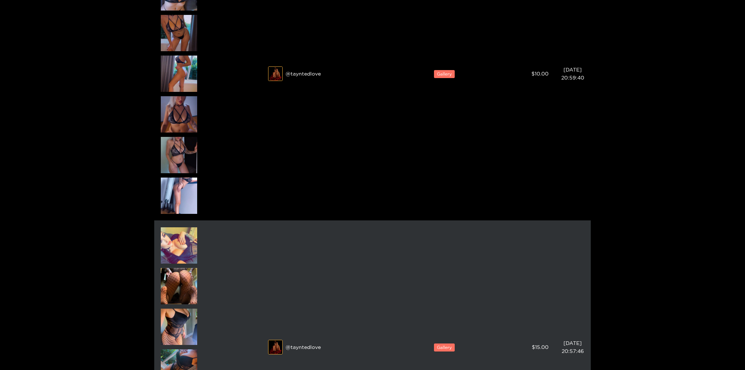
scroll to position [614, 0]
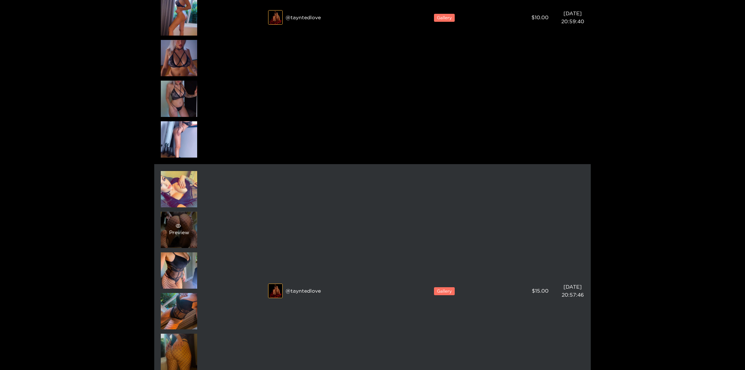
click at [186, 229] on div "Preview" at bounding box center [179, 230] width 20 height 13
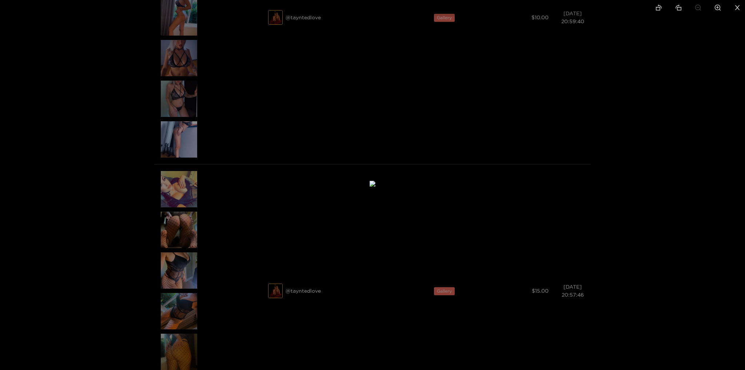
click at [658, 180] on div at bounding box center [372, 185] width 745 height 370
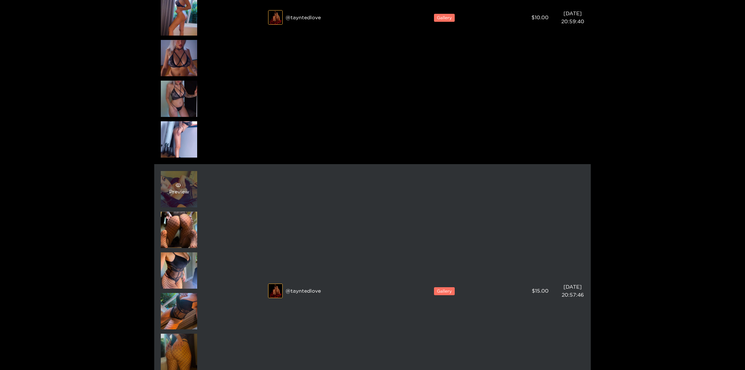
click at [174, 185] on span "eye" at bounding box center [178, 185] width 19 height 5
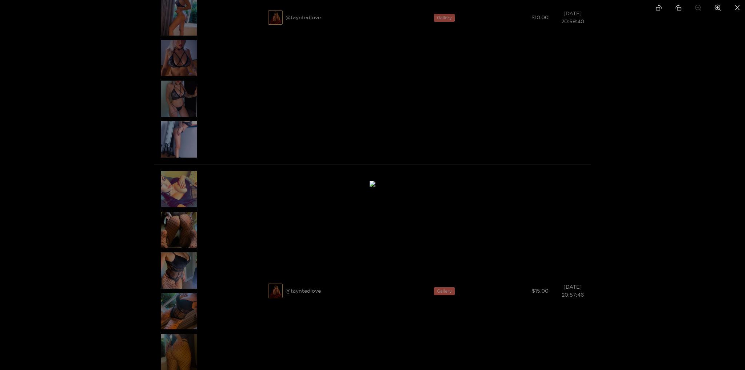
click at [375, 187] on img at bounding box center [372, 184] width 6 height 6
click at [736, 11] on icon "close" at bounding box center [737, 7] width 7 height 7
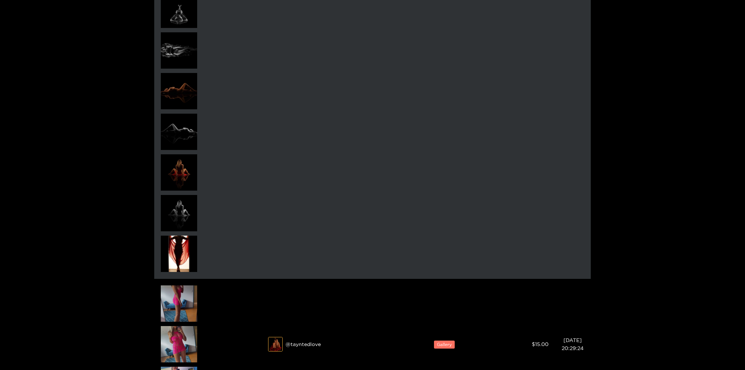
scroll to position [1612, 0]
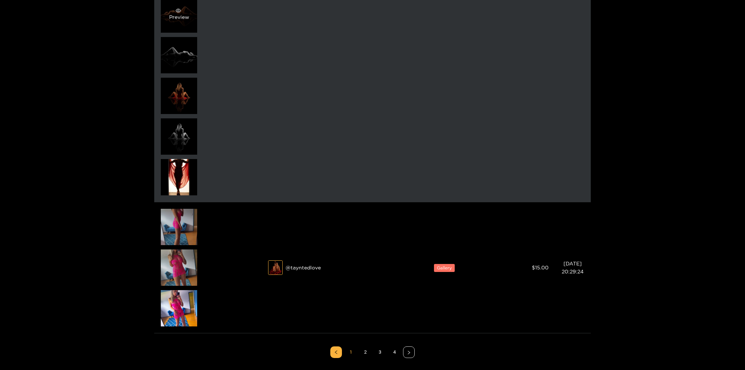
click at [180, 15] on div "Preview" at bounding box center [179, 14] width 20 height 13
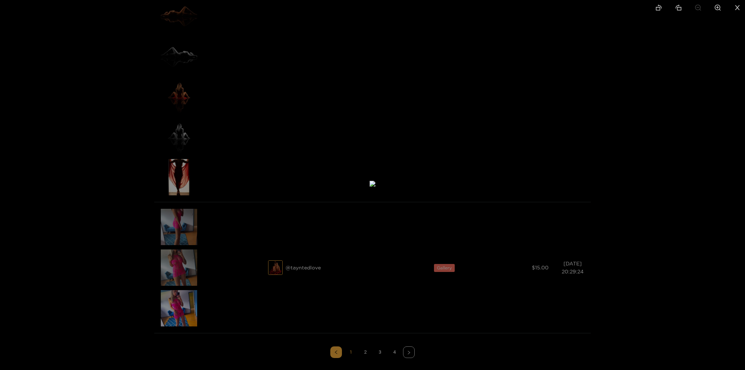
click at [737, 13] on li at bounding box center [736, 8] width 15 height 16
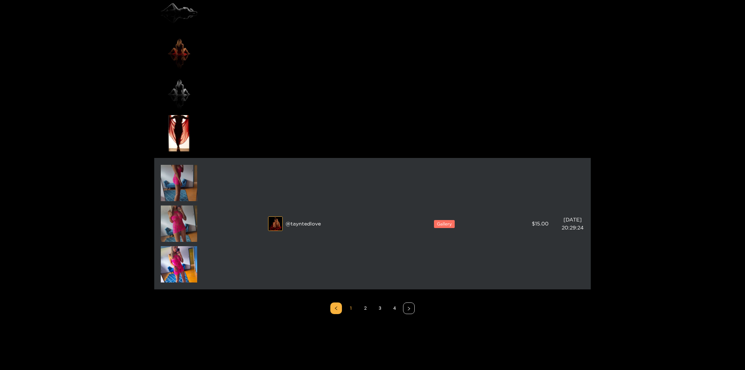
scroll to position [1689, 0]
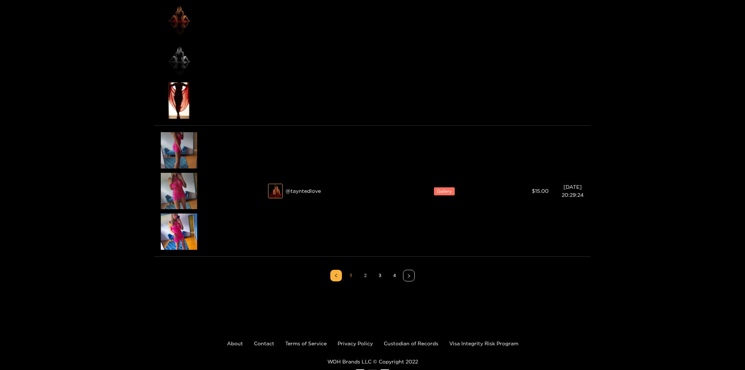
click at [367, 277] on link "2" at bounding box center [365, 275] width 11 height 11
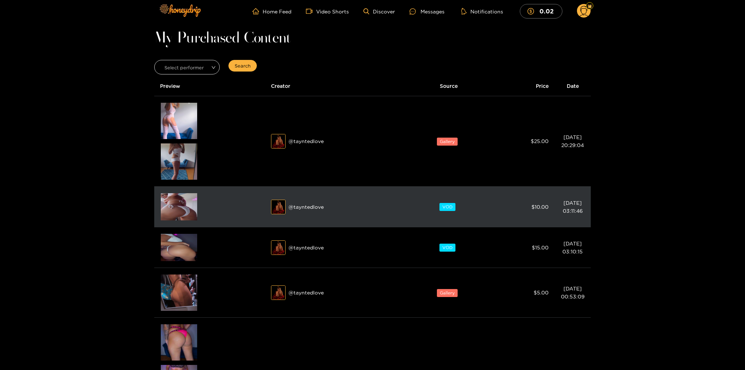
scroll to position [0, 0]
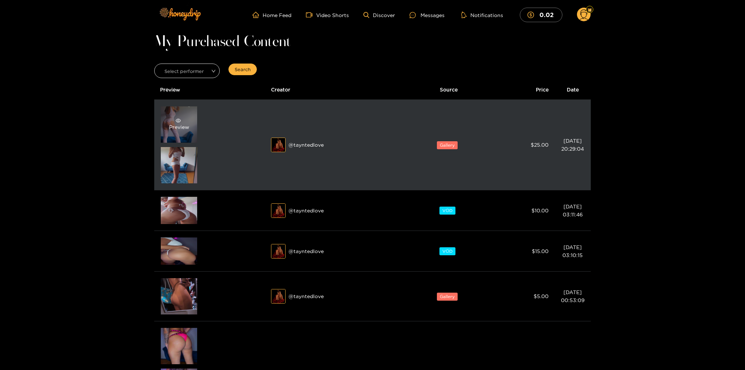
click at [177, 124] on div "Preview" at bounding box center [179, 124] width 20 height 13
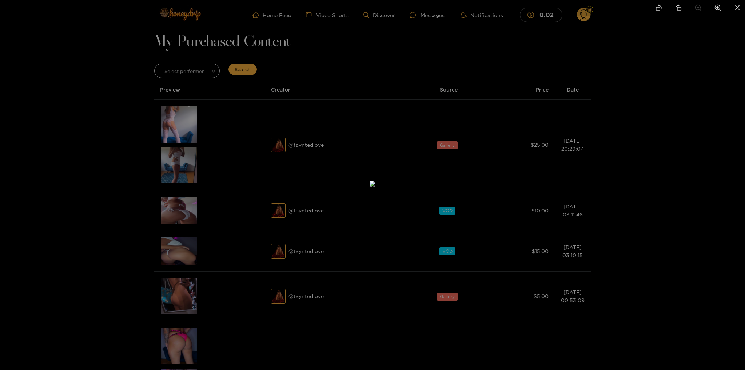
click at [738, 10] on icon "close" at bounding box center [737, 7] width 7 height 7
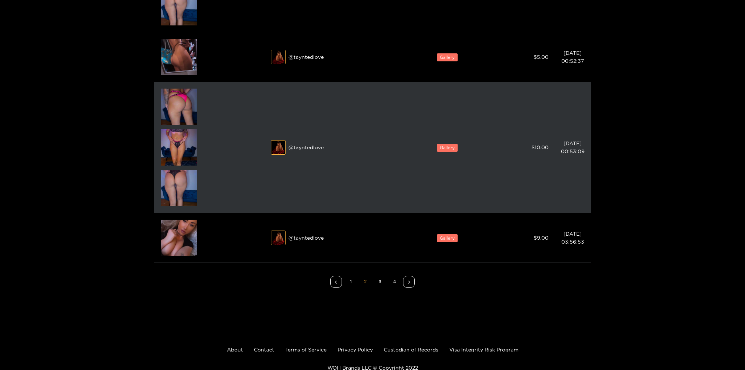
scroll to position [614, 0]
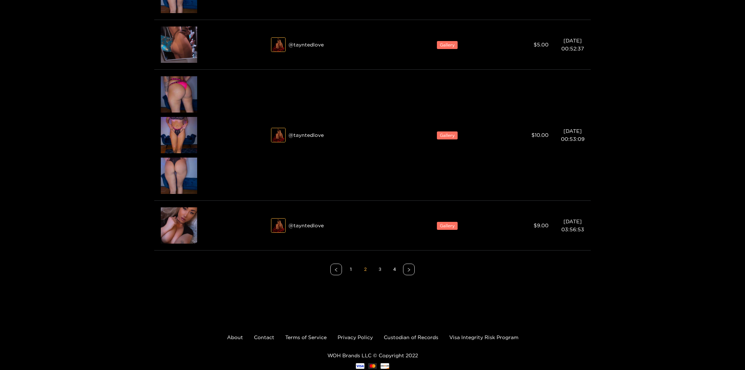
click at [381, 270] on link "3" at bounding box center [379, 269] width 11 height 11
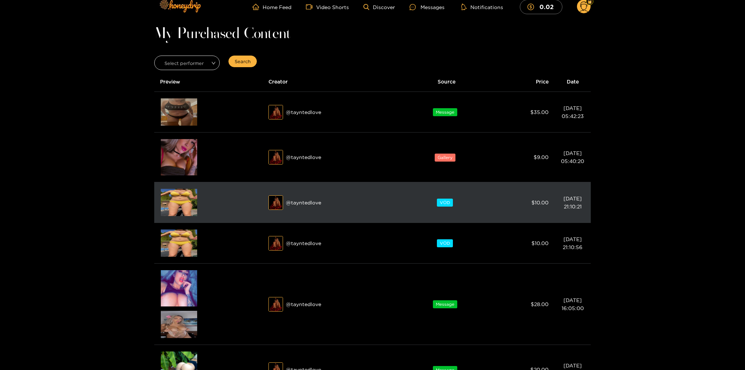
scroll to position [77, 0]
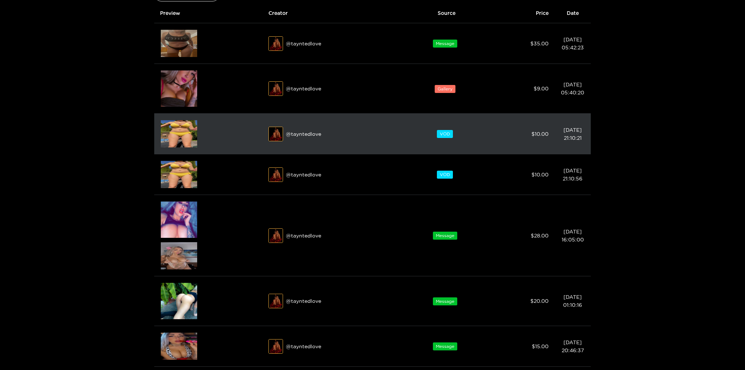
click at [181, 135] on img at bounding box center [179, 133] width 36 height 27
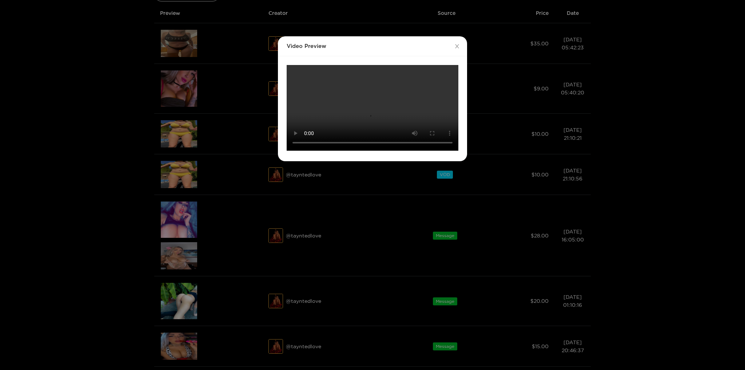
scroll to position [13, 0]
click at [459, 44] on icon "close" at bounding box center [456, 46] width 5 height 5
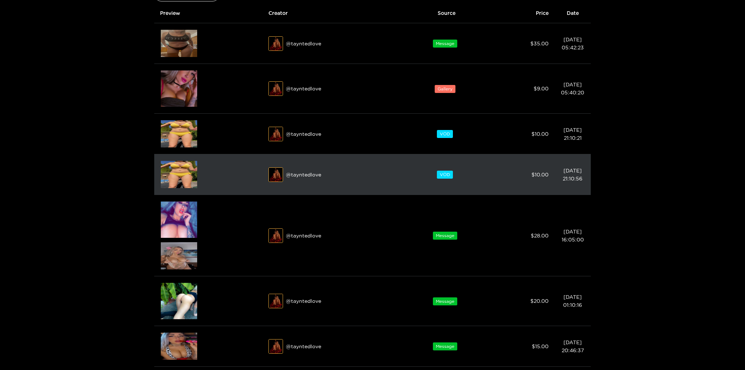
click at [187, 175] on img at bounding box center [179, 174] width 36 height 27
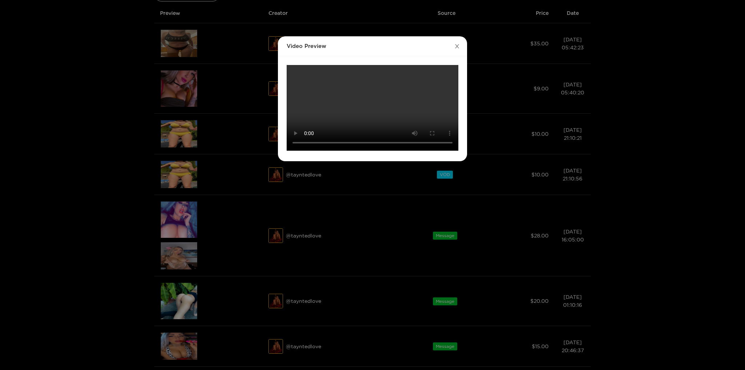
click at [456, 47] on icon "close" at bounding box center [457, 46] width 4 height 4
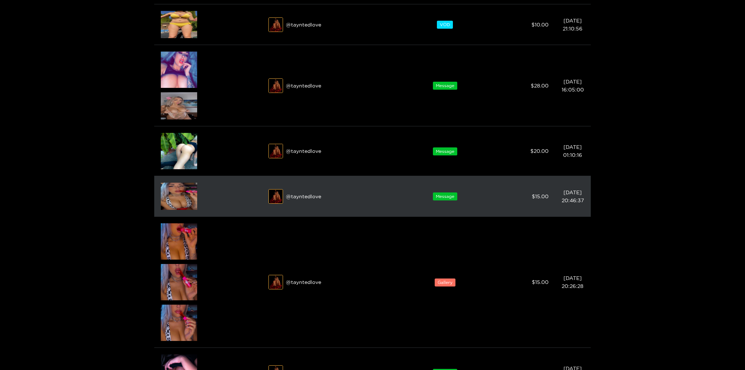
scroll to position [230, 0]
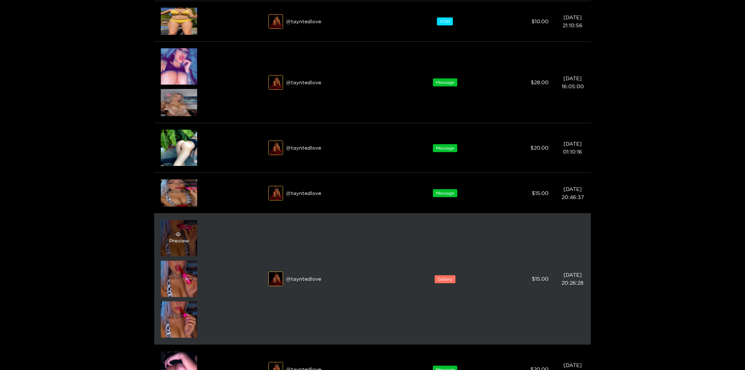
click at [180, 234] on icon "eye" at bounding box center [178, 234] width 5 height 5
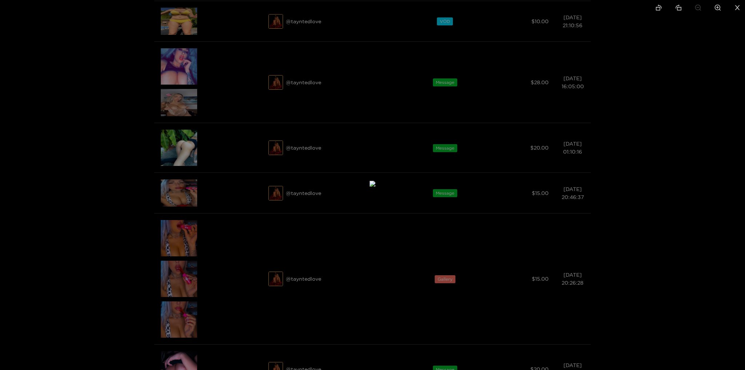
click at [668, 153] on div at bounding box center [372, 185] width 745 height 370
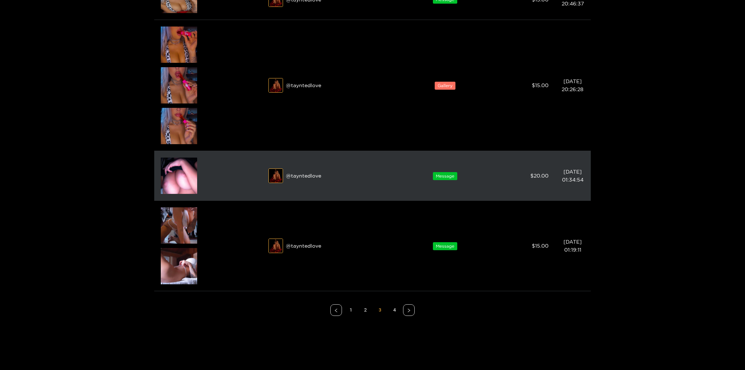
scroll to position [435, 0]
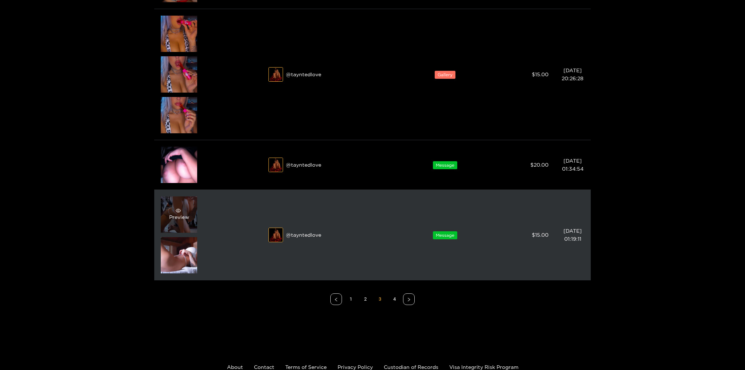
click at [194, 204] on div "Preview" at bounding box center [179, 215] width 36 height 36
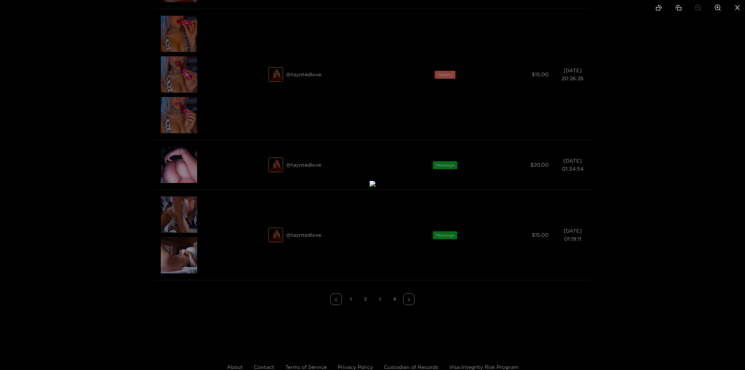
click at [659, 172] on div at bounding box center [372, 185] width 745 height 370
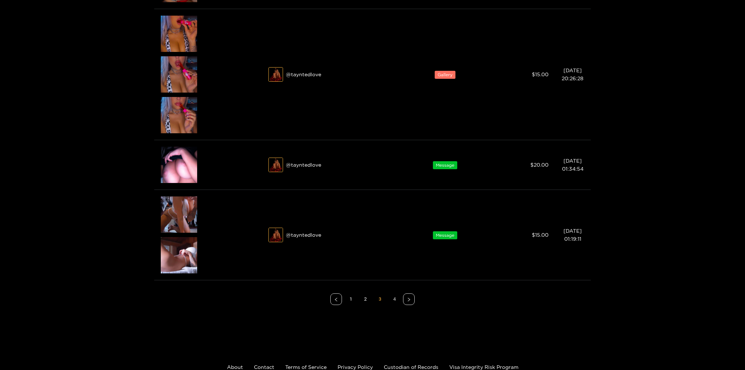
click at [393, 300] on link "4" at bounding box center [394, 299] width 11 height 11
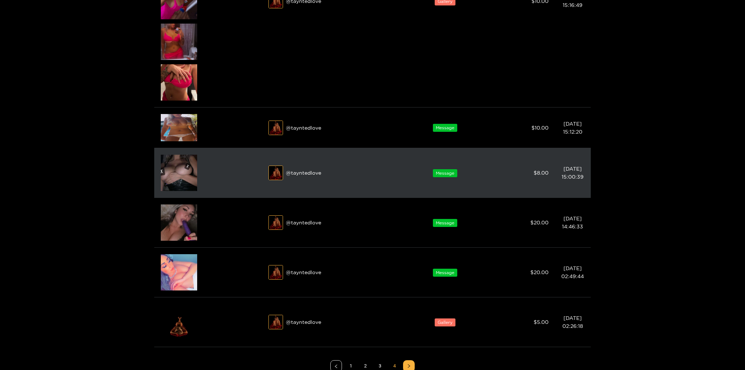
scroll to position [324, 0]
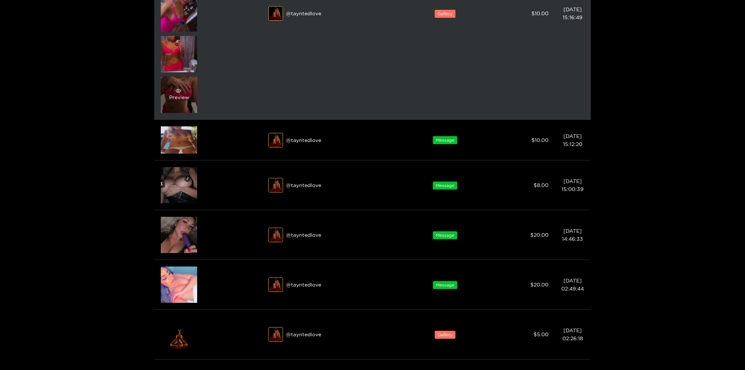
click at [187, 93] on div "Preview" at bounding box center [179, 94] width 20 height 13
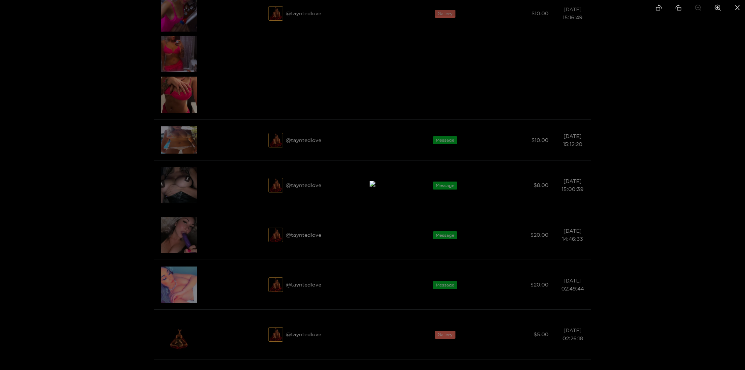
click at [666, 131] on div at bounding box center [372, 185] width 745 height 370
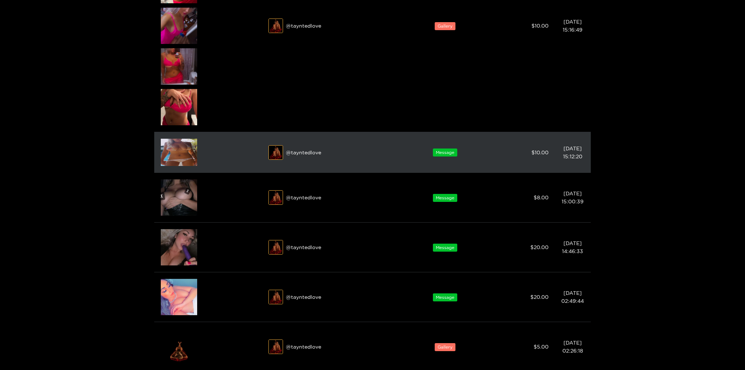
scroll to position [145, 0]
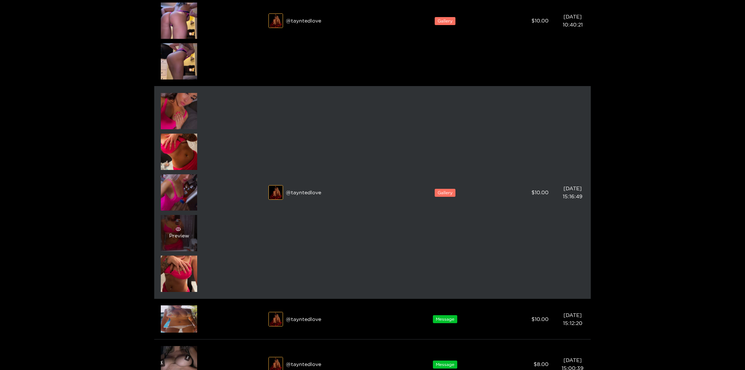
click at [177, 229] on icon "eye" at bounding box center [178, 229] width 5 height 5
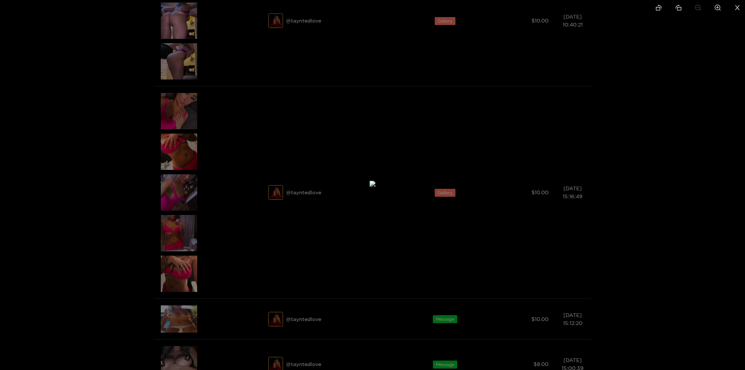
click at [642, 127] on div at bounding box center [372, 185] width 745 height 370
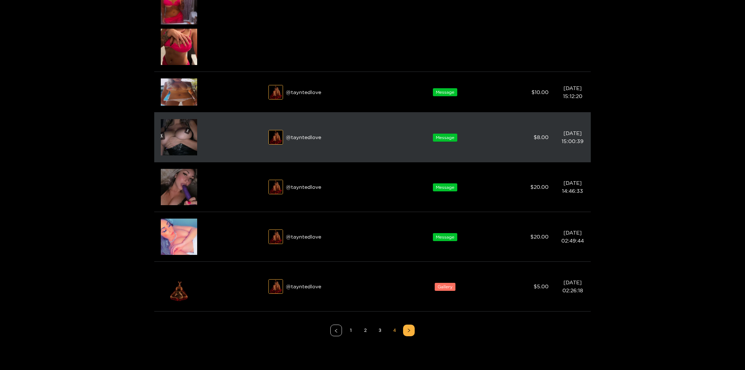
scroll to position [453, 0]
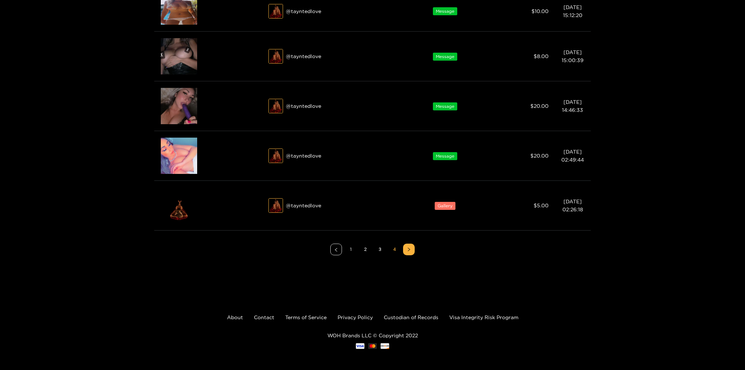
click at [353, 250] on link "1" at bounding box center [350, 249] width 11 height 11
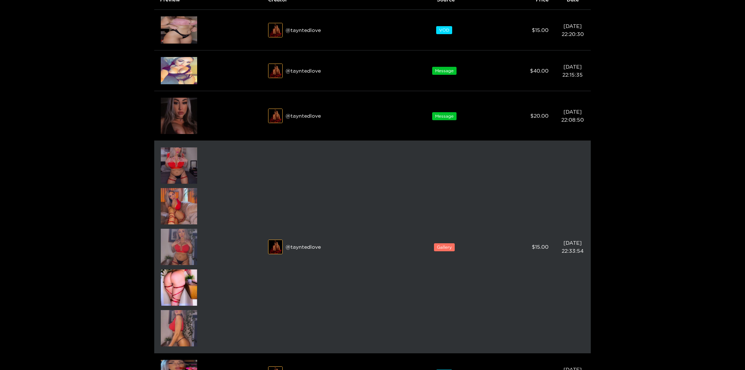
scroll to position [89, 0]
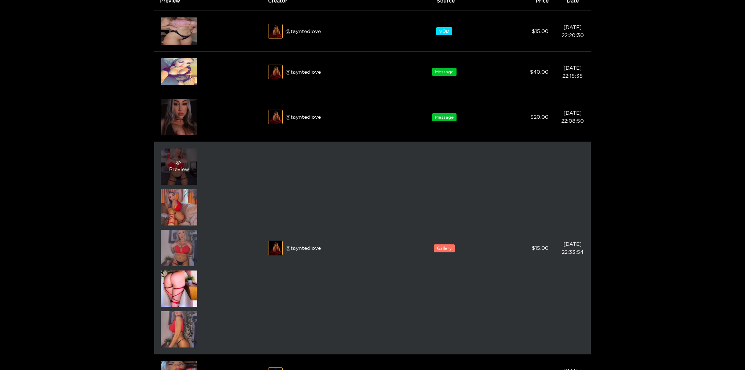
click at [185, 166] on div "Preview" at bounding box center [179, 166] width 20 height 13
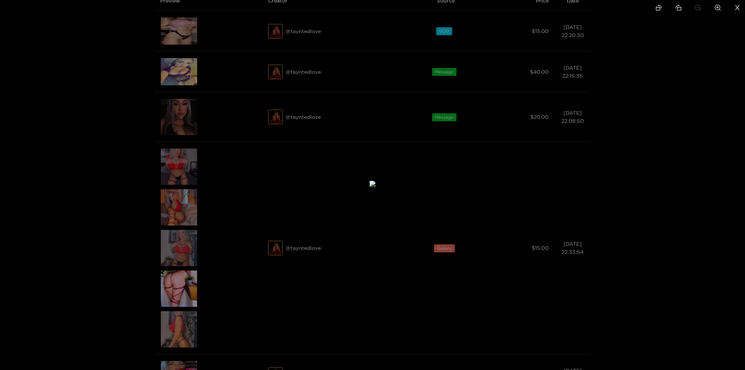
click at [635, 192] on div at bounding box center [372, 185] width 745 height 370
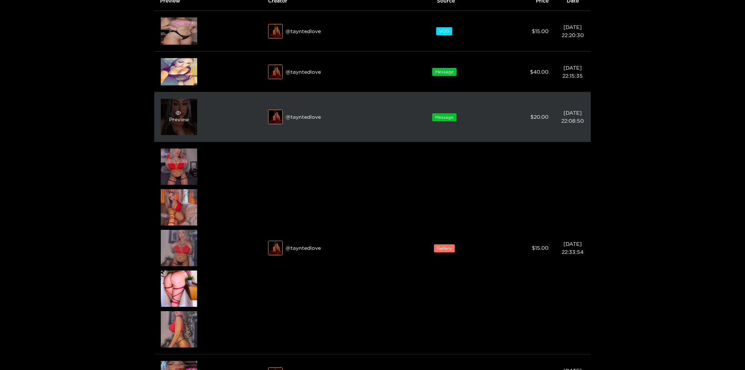
click at [188, 118] on div "Preview" at bounding box center [179, 117] width 20 height 13
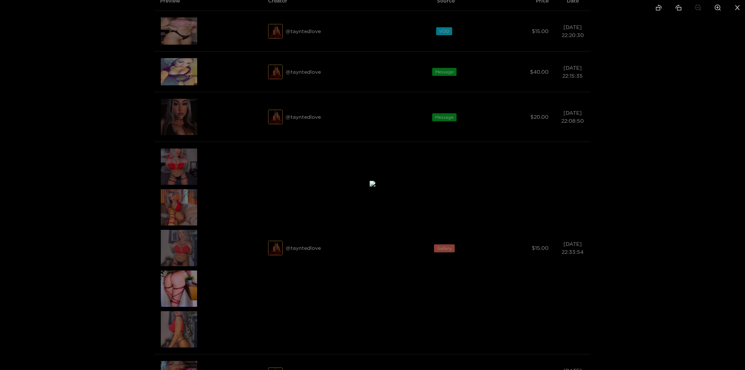
click at [643, 222] on div at bounding box center [372, 185] width 745 height 370
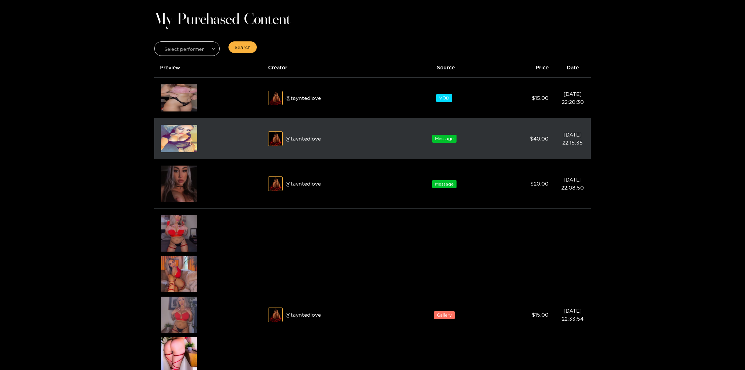
scroll to position [12, 0]
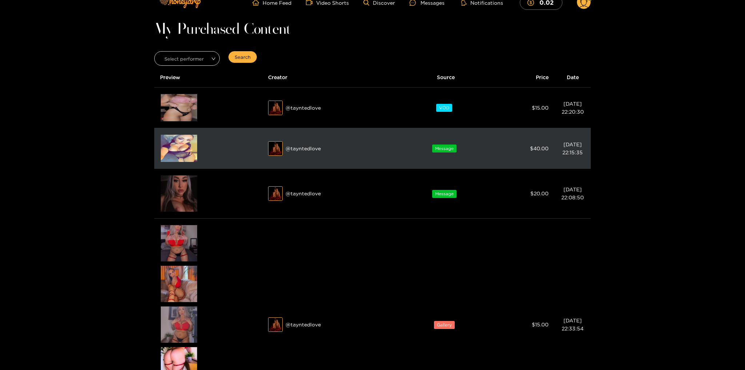
click at [179, 147] on img at bounding box center [179, 148] width 36 height 27
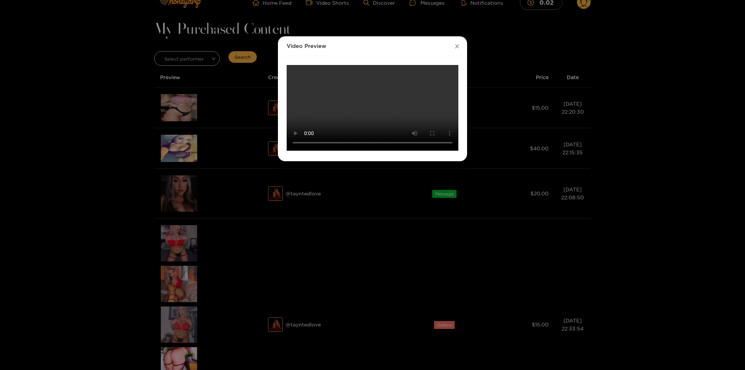
click at [457, 49] on icon "close" at bounding box center [456, 46] width 5 height 5
